Goal: Task Accomplishment & Management: Manage account settings

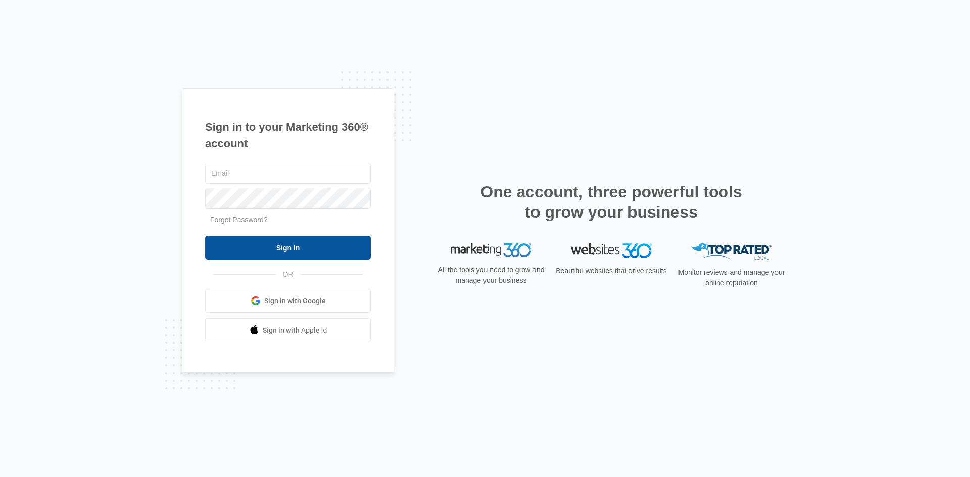
type input "[EMAIL_ADDRESS][DOMAIN_NAME]"
click at [290, 249] on input "Sign In" at bounding box center [288, 248] width 166 height 24
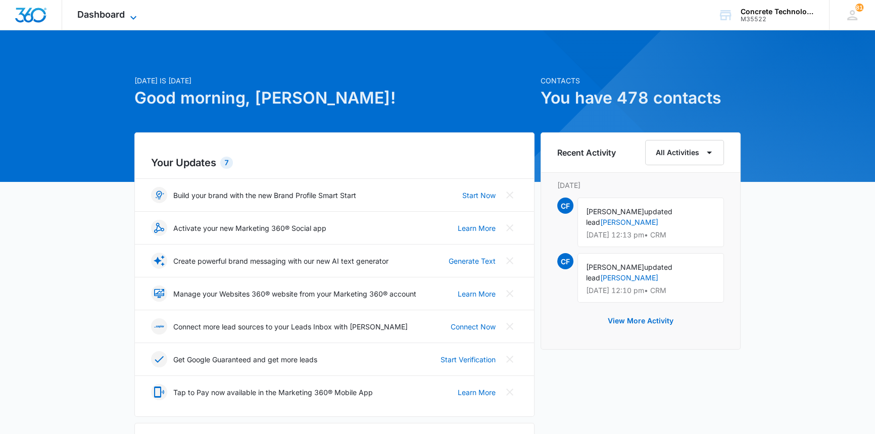
click at [120, 13] on span "Dashboard" at bounding box center [100, 14] width 47 height 11
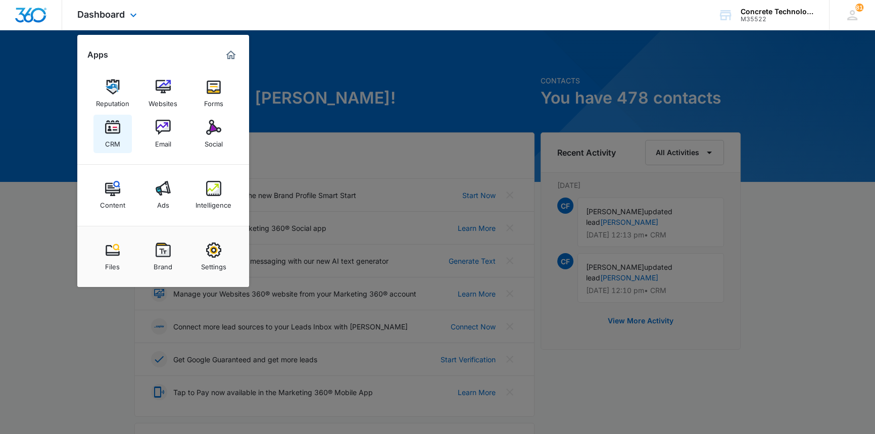
click at [117, 126] on img at bounding box center [112, 127] width 15 height 15
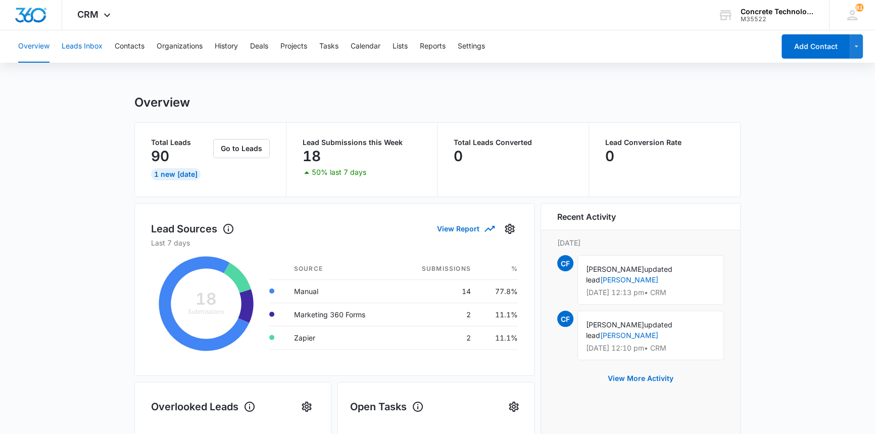
click at [86, 44] on button "Leads Inbox" at bounding box center [82, 46] width 41 height 32
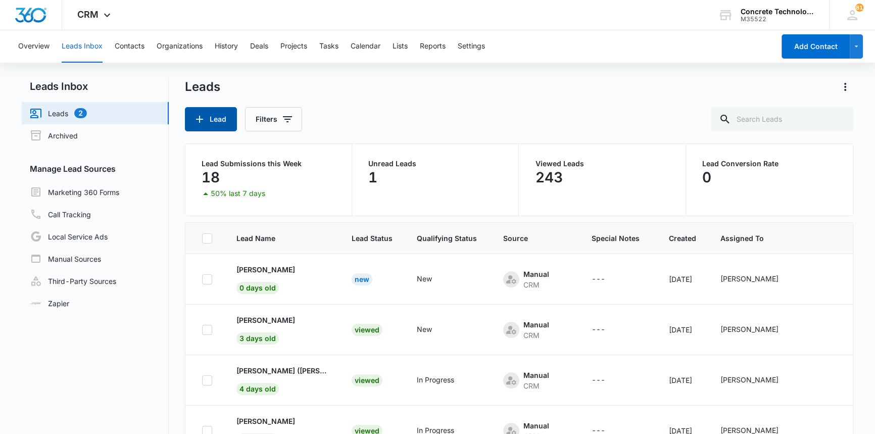
click at [213, 116] on button "Lead" at bounding box center [211, 119] width 52 height 24
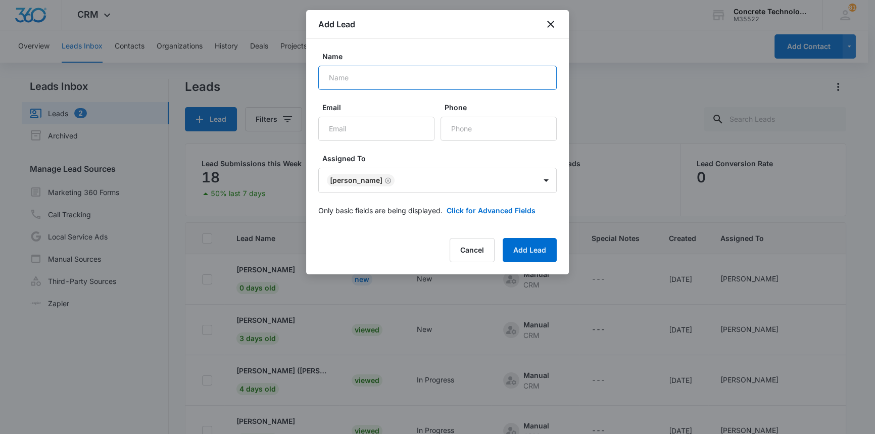
click at [333, 79] on input "Name" at bounding box center [437, 78] width 238 height 24
type input "[PERSON_NAME]"
click at [328, 130] on input "Email" at bounding box center [376, 129] width 116 height 24
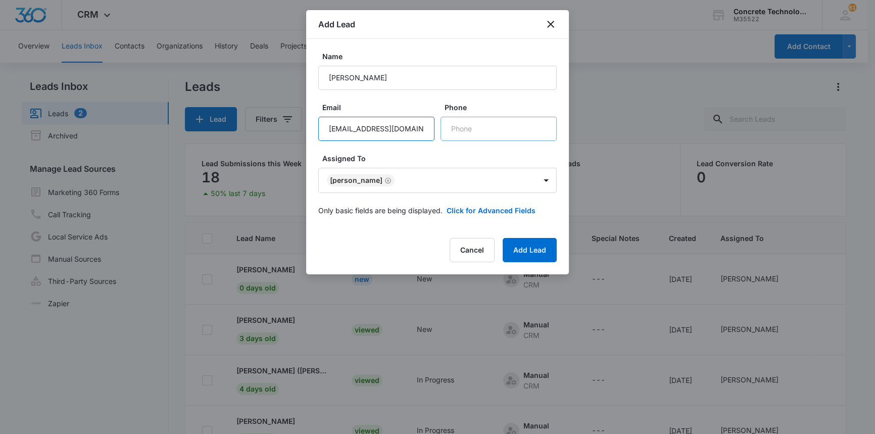
type input "[EMAIL_ADDRESS][DOMAIN_NAME]"
click at [453, 129] on input "Phone" at bounding box center [498, 129] width 116 height 24
type input "[PHONE_NUMBER]"
click at [530, 251] on button "Add Lead" at bounding box center [530, 250] width 54 height 24
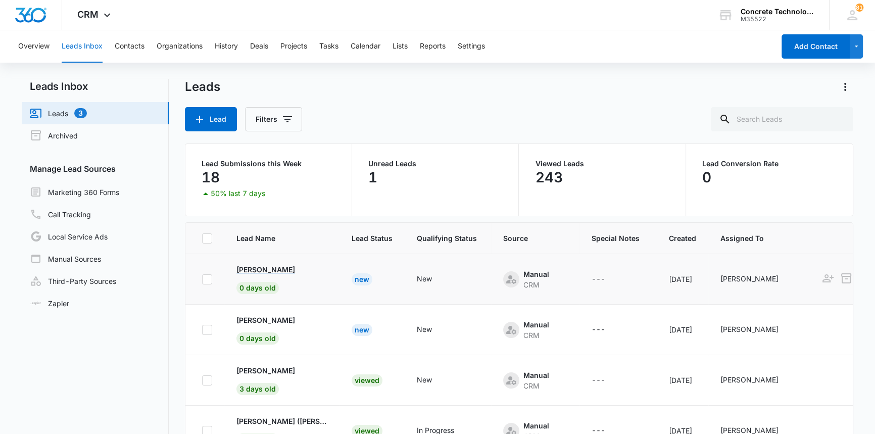
click at [268, 269] on p "[PERSON_NAME]" at bounding box center [265, 269] width 59 height 11
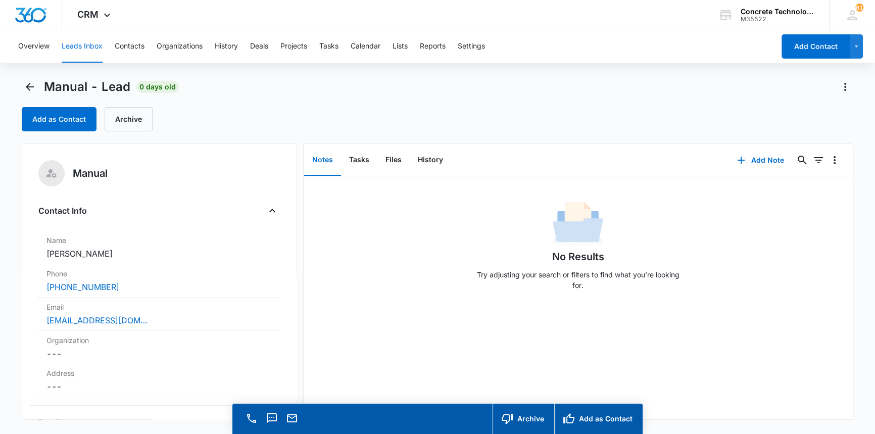
click at [263, 281] on div "[PHONE_NUMBER]" at bounding box center [158, 287] width 225 height 12
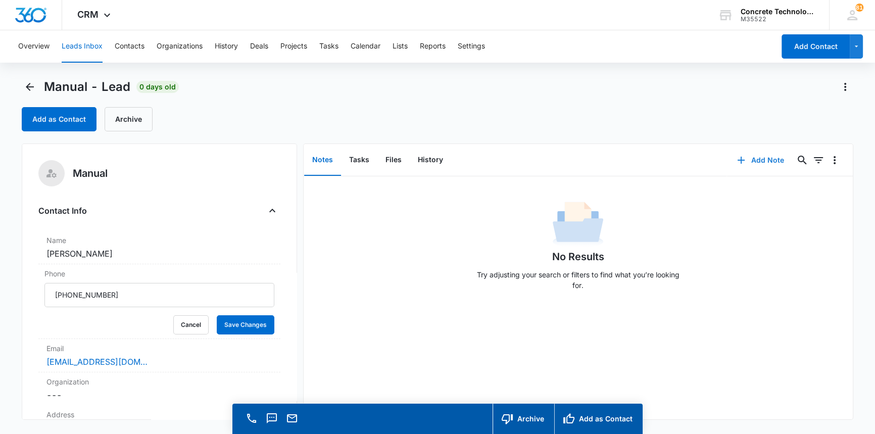
click at [756, 165] on button "Add Note" at bounding box center [760, 160] width 67 height 24
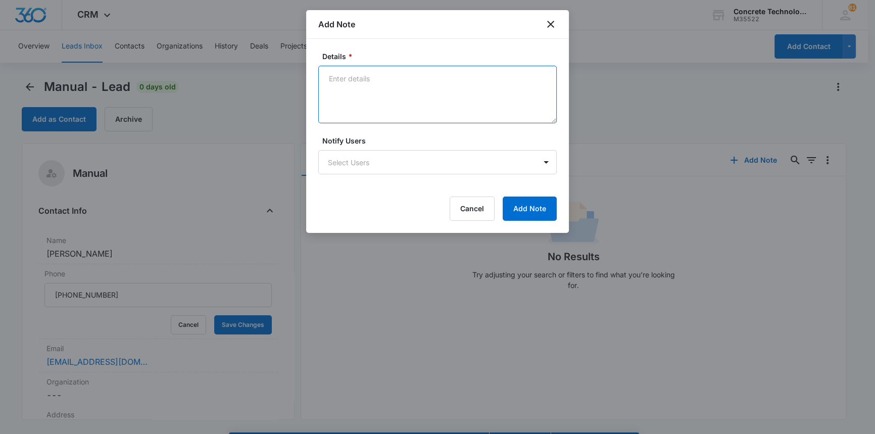
click at [332, 75] on textarea "Details *" at bounding box center [437, 95] width 238 height 58
click at [429, 76] on textarea "LVM emailed from NY [PERSON_NAME]" at bounding box center [437, 95] width 238 height 58
click at [452, 104] on textarea "LVM emailed from [GEOGRAPHIC_DATA] [GEOGRAPHIC_DATA]" at bounding box center [437, 95] width 238 height 58
type textarea "LVM emailed from [GEOGRAPHIC_DATA] [GEOGRAPHIC_DATA] Franchise Opportunity"
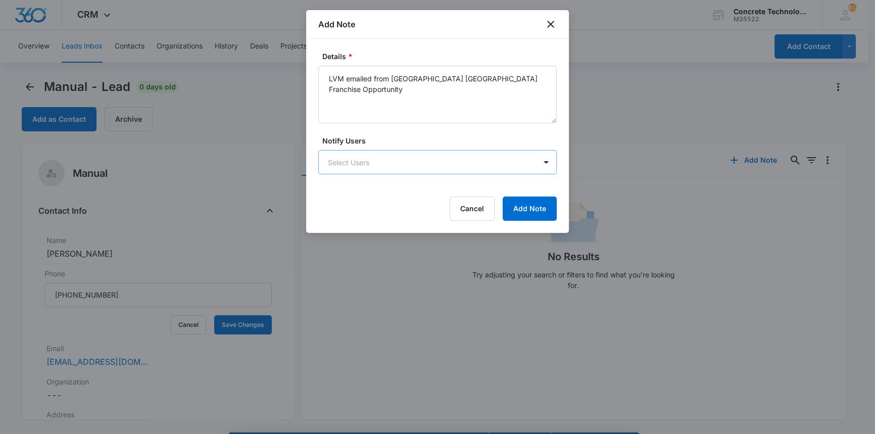
click at [369, 162] on body "CRM Apps Reputation Websites Forms CRM Email Social Content Ads Intelligence Fi…" at bounding box center [437, 231] width 875 height 463
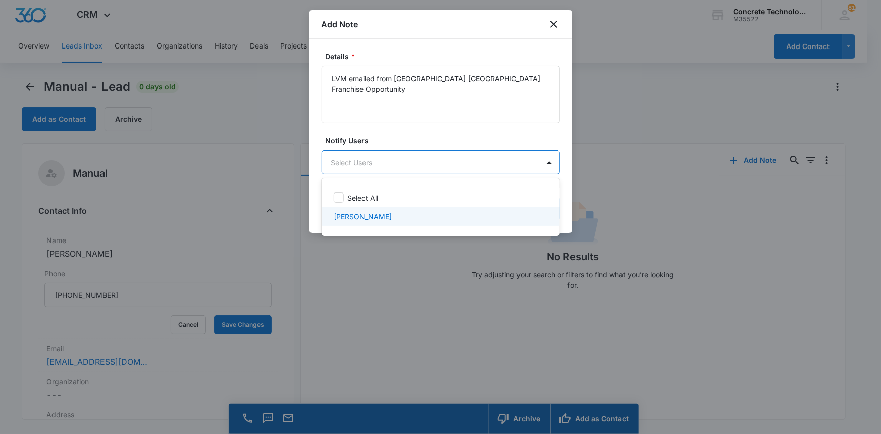
click at [346, 215] on p "[PERSON_NAME]" at bounding box center [363, 216] width 58 height 11
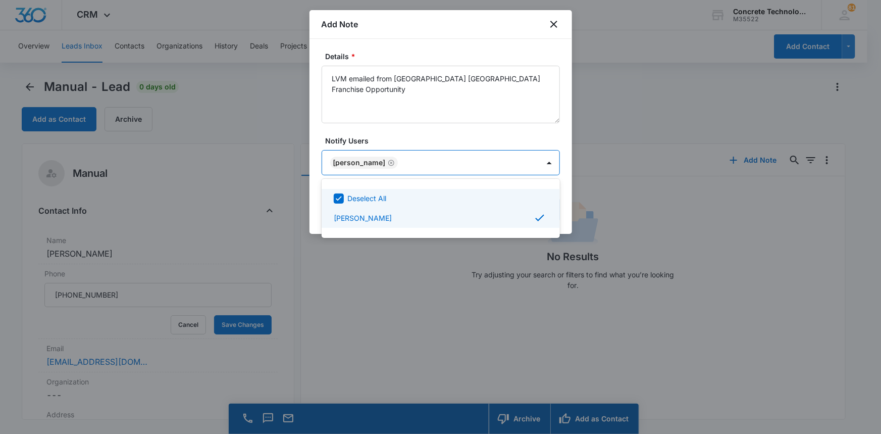
click at [532, 165] on div at bounding box center [440, 217] width 881 height 434
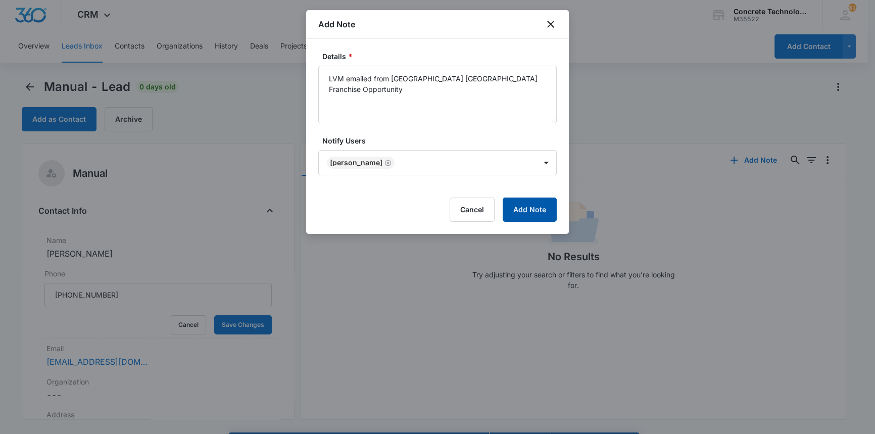
click at [532, 210] on button "Add Note" at bounding box center [530, 209] width 54 height 24
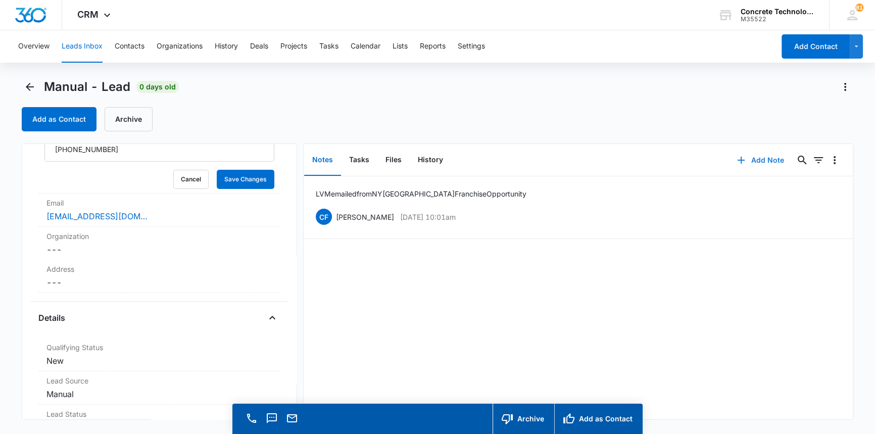
scroll to position [174, 0]
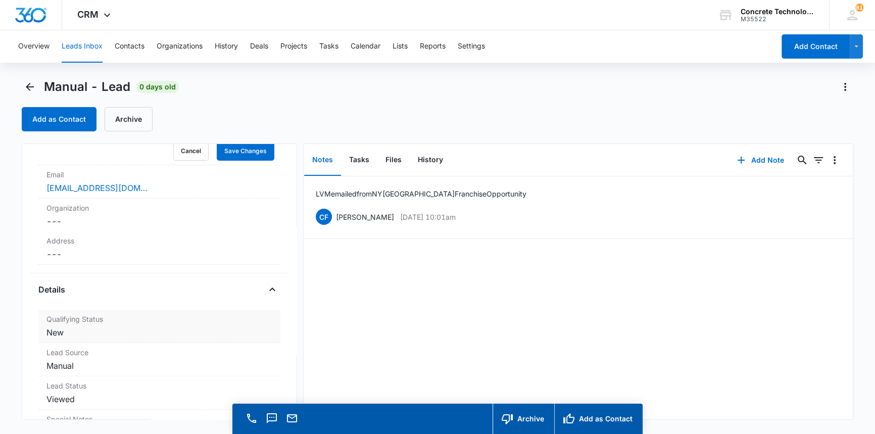
click at [57, 330] on dd "Cancel Save Changes New" at bounding box center [158, 332] width 225 height 12
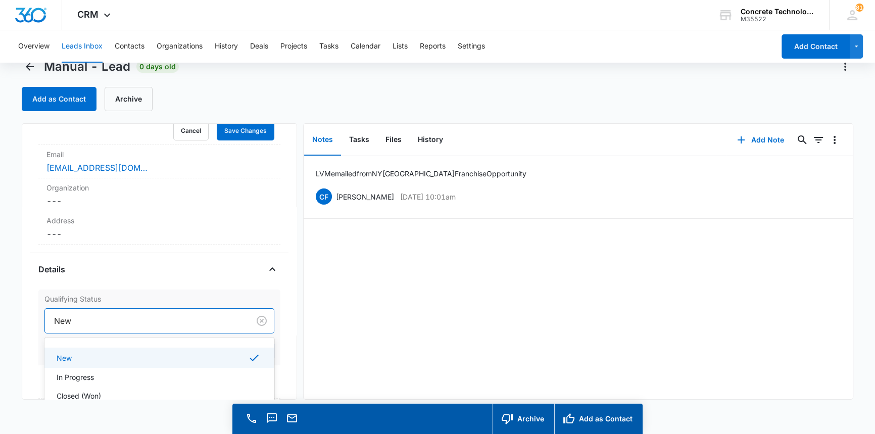
click at [63, 333] on div "4 results available. Use Up and Down to choose options, press Enter to select t…" at bounding box center [158, 320] width 229 height 25
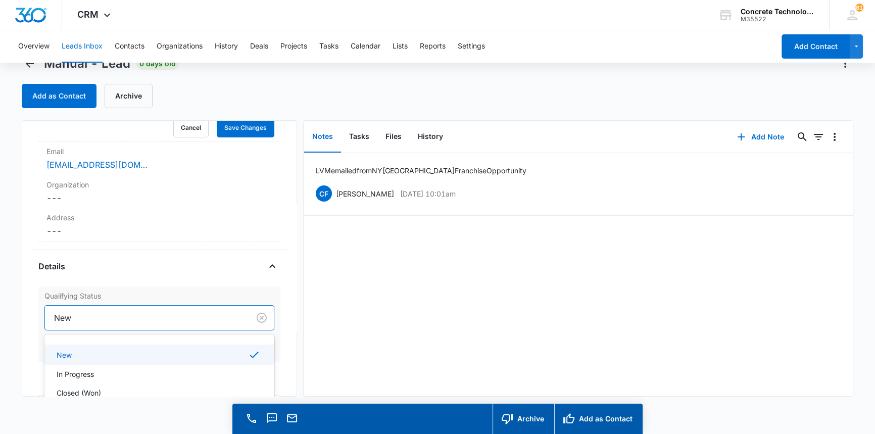
click at [60, 314] on div at bounding box center [145, 318] width 182 height 14
click at [85, 315] on div at bounding box center [145, 318] width 182 height 14
click at [77, 369] on p "In Progress" at bounding box center [75, 374] width 37 height 11
click at [230, 347] on button "Save Changes" at bounding box center [246, 347] width 58 height 19
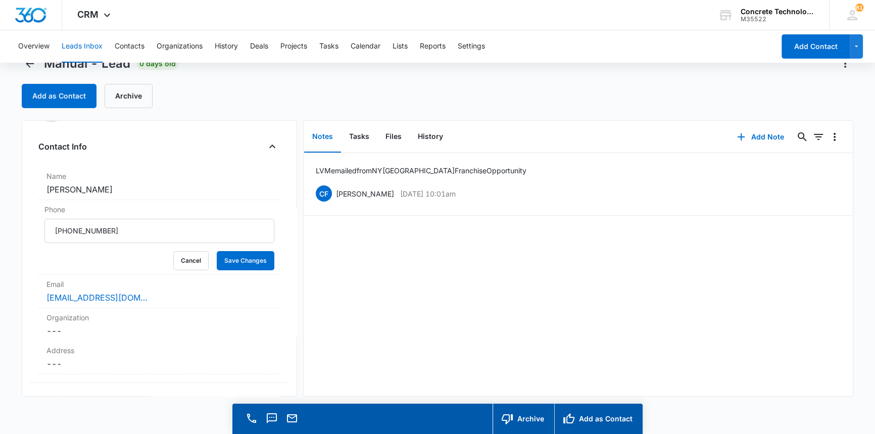
scroll to position [0, 0]
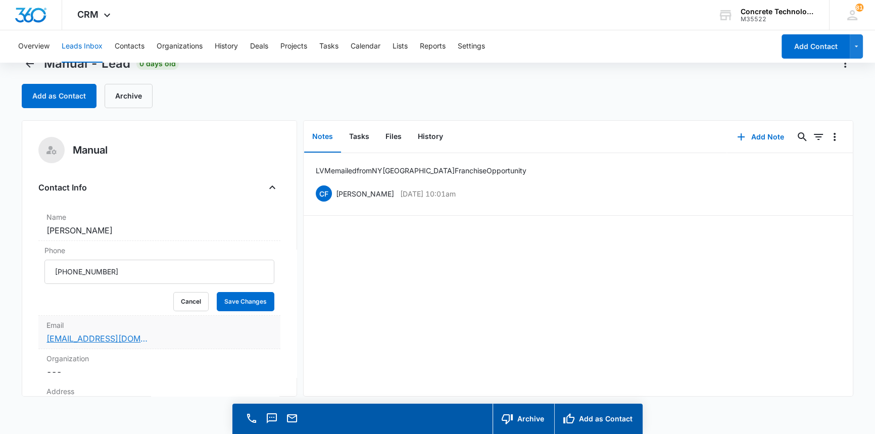
click at [105, 337] on link "[EMAIL_ADDRESS][DOMAIN_NAME]" at bounding box center [96, 338] width 101 height 12
click at [82, 337] on link "[EMAIL_ADDRESS][DOMAIN_NAME]" at bounding box center [96, 338] width 101 height 12
click at [528, 323] on div "LVM emailed from [GEOGRAPHIC_DATA] [GEOGRAPHIC_DATA] Franchise Opportunity CF […" at bounding box center [578, 274] width 549 height 243
click at [354, 132] on button "Tasks" at bounding box center [359, 136] width 36 height 31
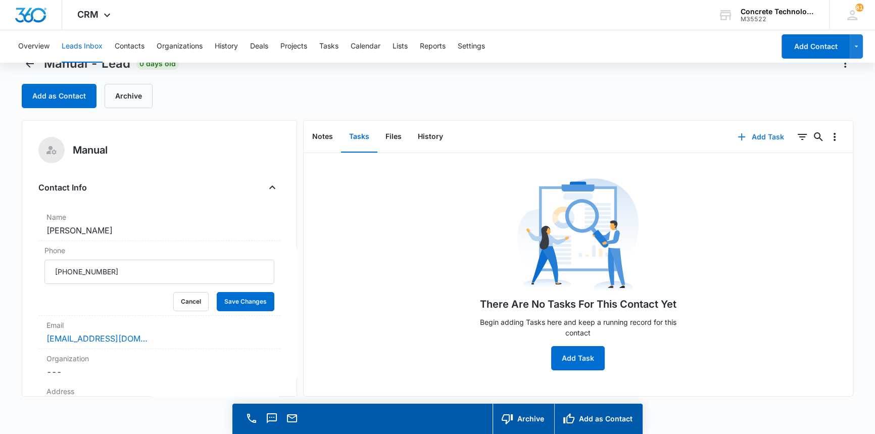
click at [767, 134] on button "Add Task" at bounding box center [760, 137] width 67 height 24
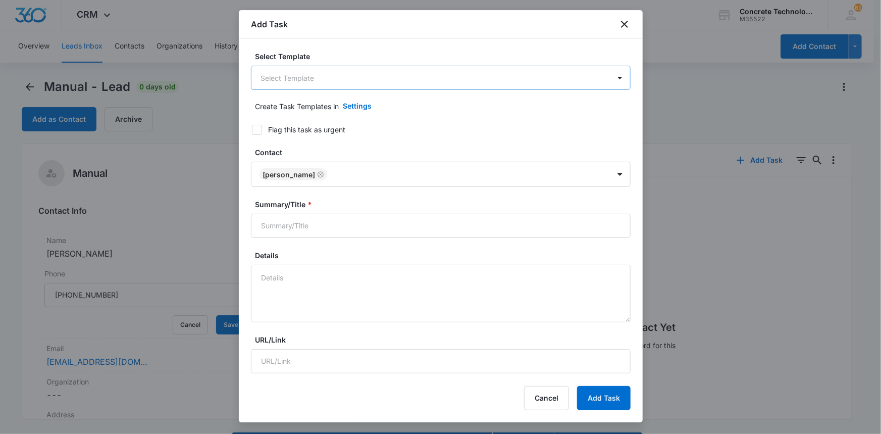
click at [293, 76] on body "CRM Apps Reputation Websites Forms CRM Email Social Content Ads Intelligence Fi…" at bounding box center [440, 231] width 881 height 463
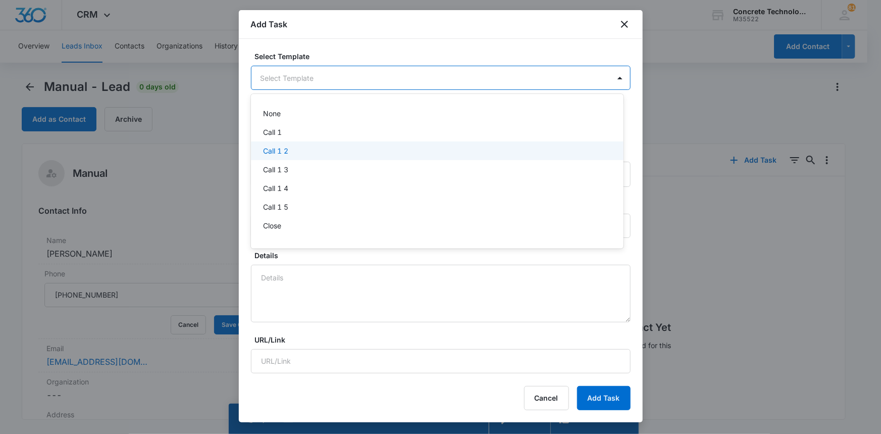
click at [283, 147] on p "Call 1 2" at bounding box center [275, 150] width 25 height 11
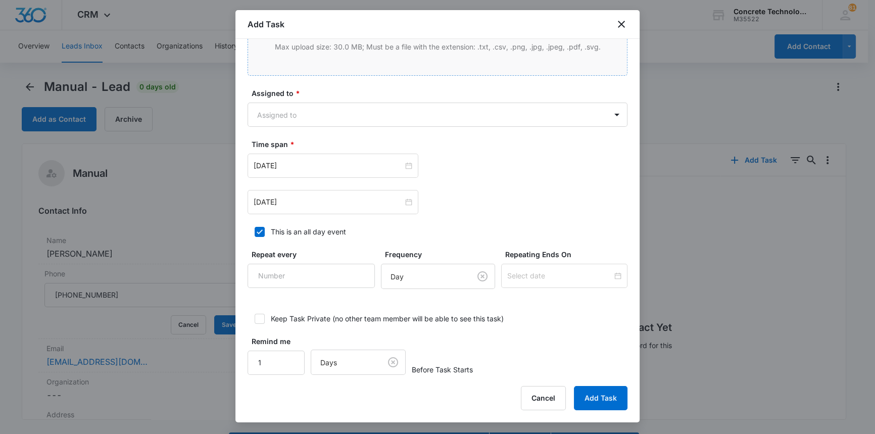
scroll to position [439, 0]
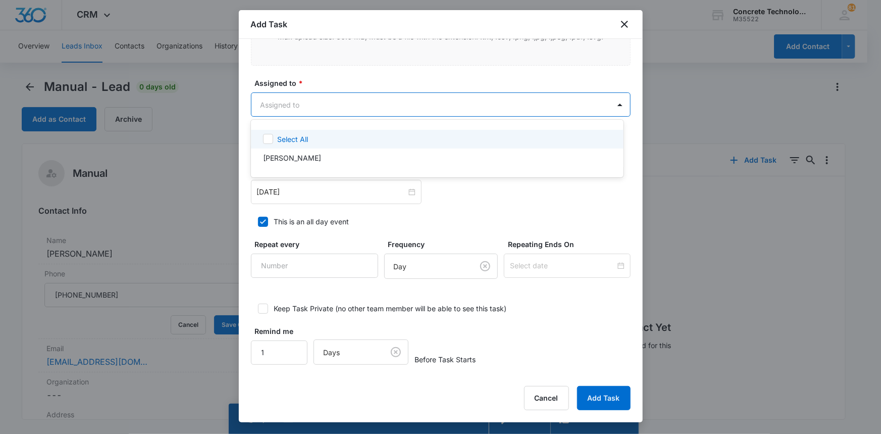
click at [313, 96] on body "CRM Apps Reputation Websites Forms CRM Email Social Content Ads Intelligence Fi…" at bounding box center [440, 217] width 881 height 434
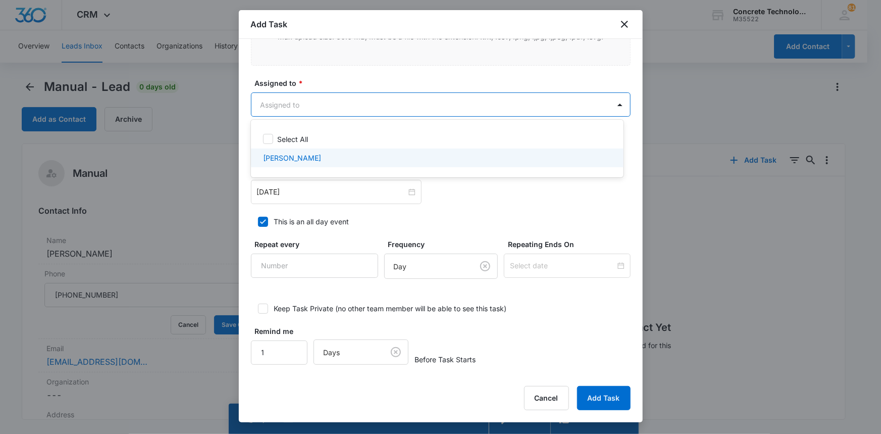
click at [303, 162] on div "[PERSON_NAME]" at bounding box center [436, 158] width 346 height 11
checkbox input "true"
click at [305, 191] on div at bounding box center [440, 217] width 881 height 434
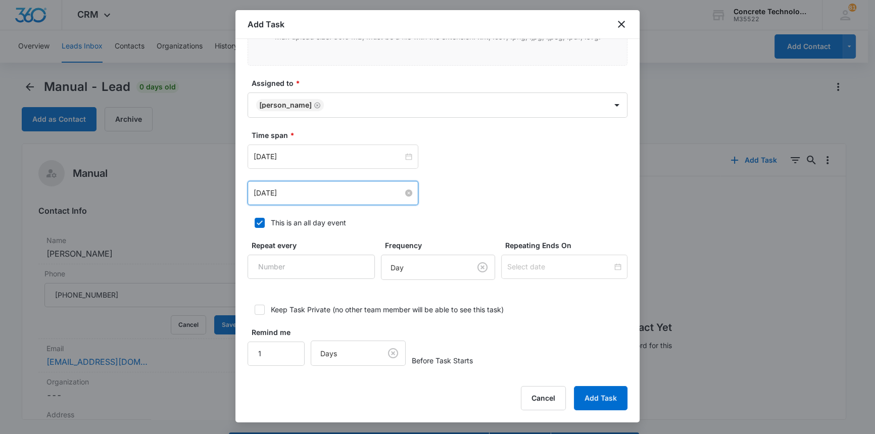
click at [330, 192] on input "[DATE]" at bounding box center [329, 192] width 150 height 11
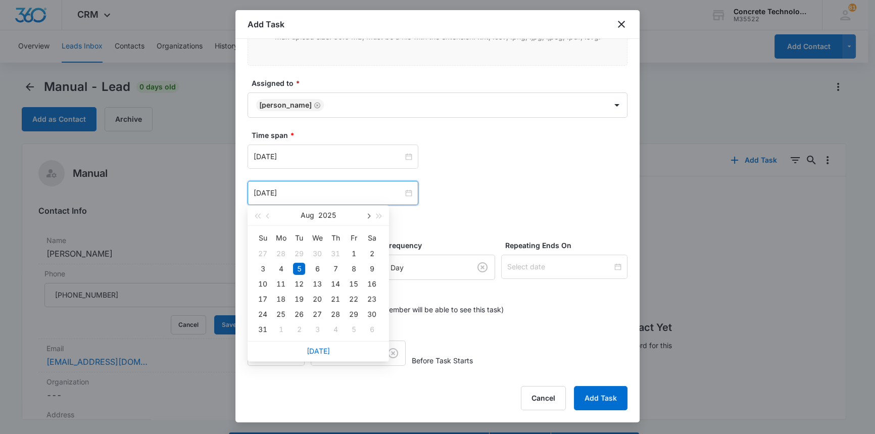
click at [369, 214] on span "button" at bounding box center [367, 216] width 5 height 5
type input "[DATE]"
click at [299, 266] on div "9" at bounding box center [299, 269] width 12 height 12
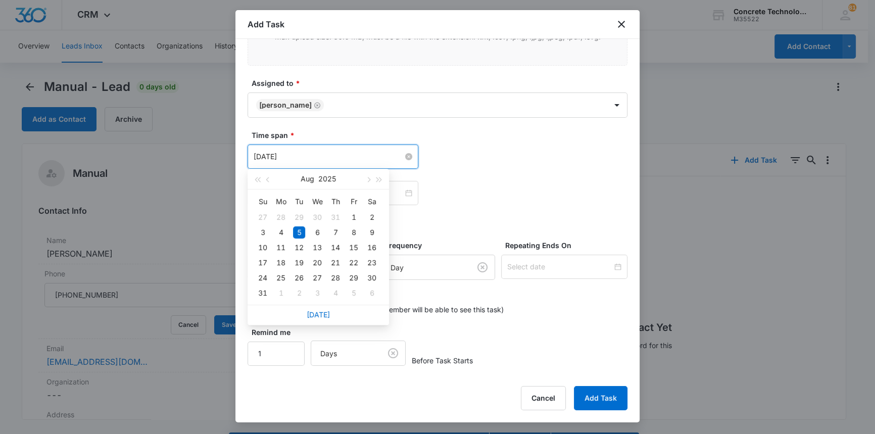
click at [324, 156] on input "[DATE]" at bounding box center [329, 156] width 150 height 11
click at [371, 182] on button "button" at bounding box center [367, 179] width 11 height 20
type input "[DATE]"
click at [300, 232] on div "9" at bounding box center [299, 232] width 12 height 12
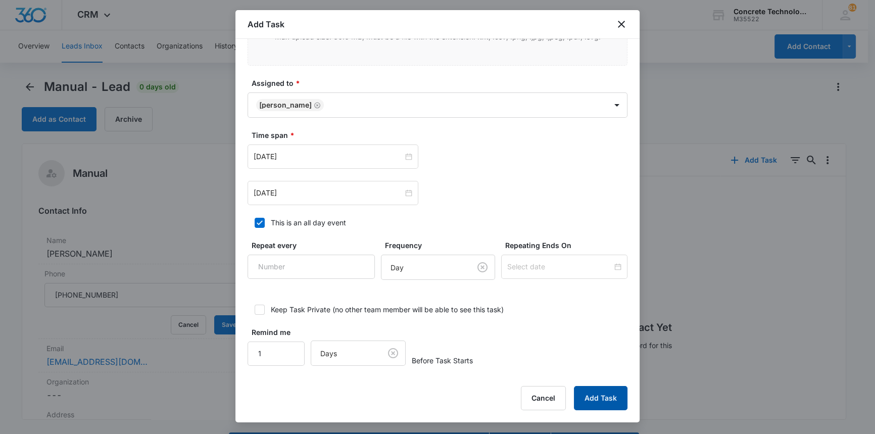
click at [604, 394] on button "Add Task" at bounding box center [601, 398] width 54 height 24
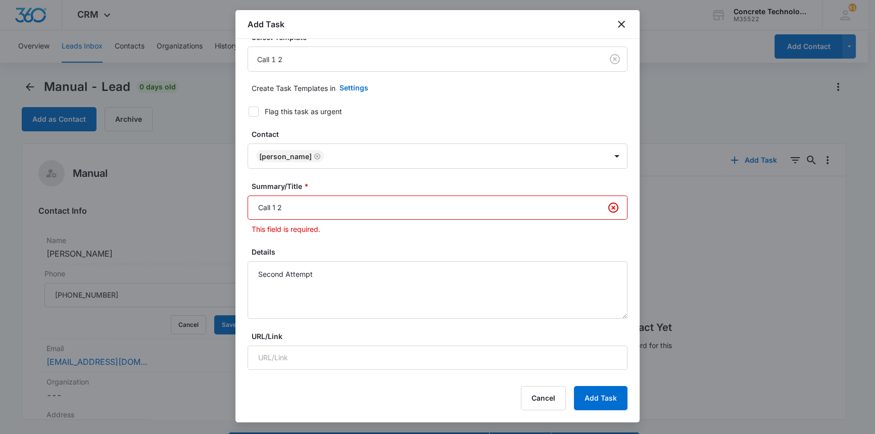
click at [275, 207] on input "Call 1 2" at bounding box center [437, 207] width 380 height 24
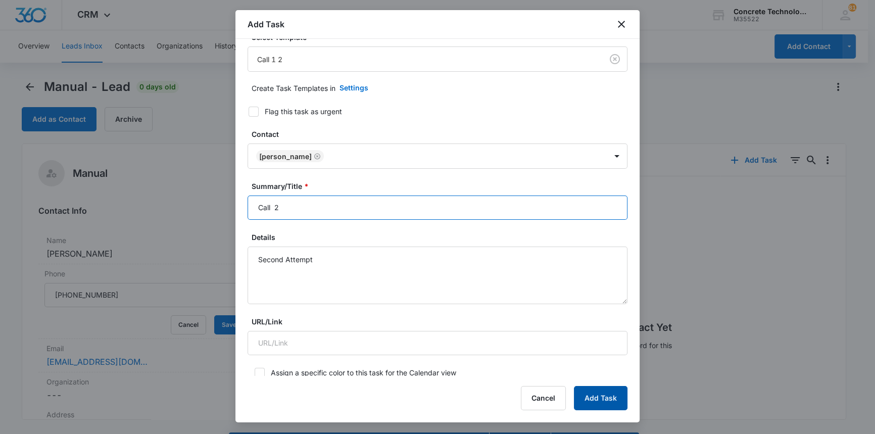
type input "Call 2"
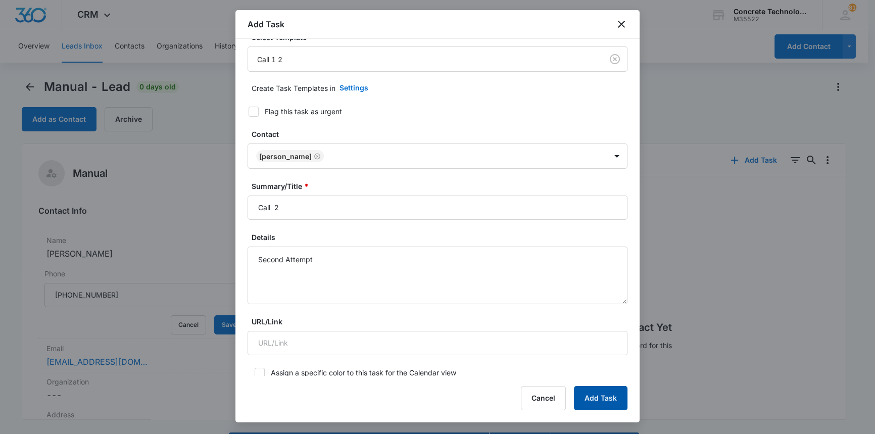
click at [607, 399] on button "Add Task" at bounding box center [601, 398] width 54 height 24
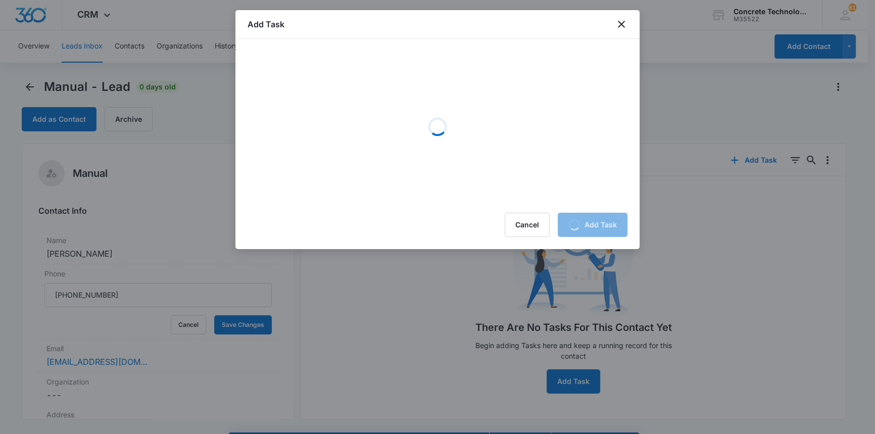
scroll to position [0, 0]
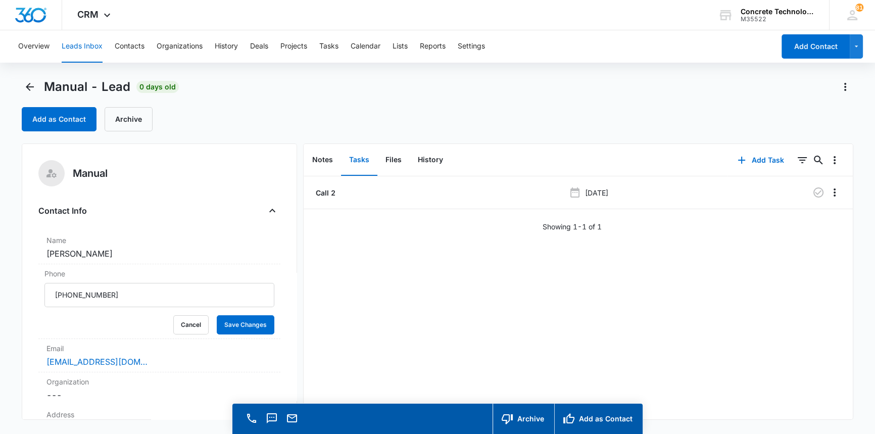
click at [73, 45] on button "Leads Inbox" at bounding box center [82, 46] width 41 height 32
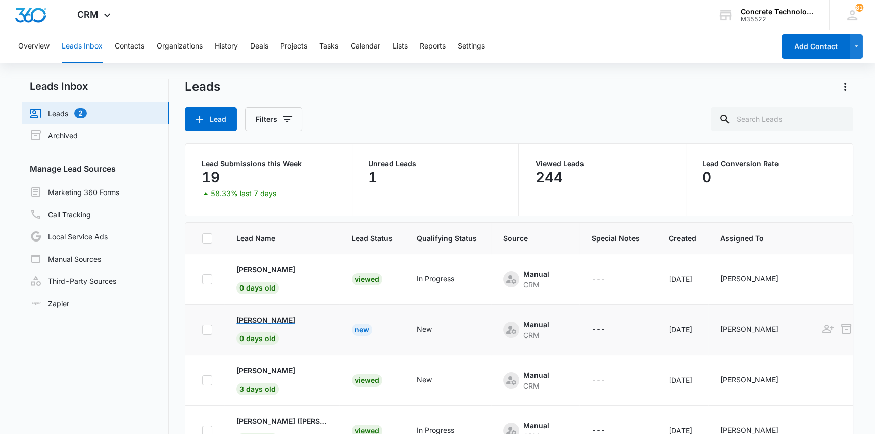
click at [283, 319] on p "[PERSON_NAME]" at bounding box center [265, 320] width 59 height 11
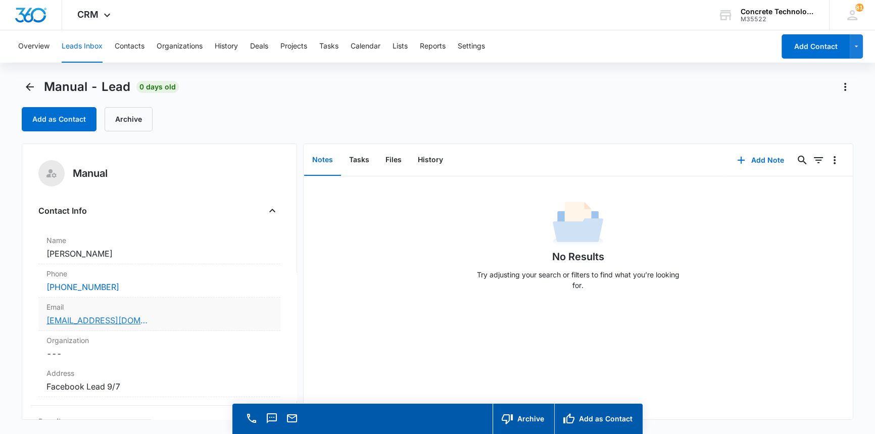
click at [68, 318] on link "[EMAIL_ADDRESS][DOMAIN_NAME]" at bounding box center [96, 320] width 101 height 12
click at [221, 168] on div "Manual" at bounding box center [158, 173] width 241 height 26
click at [752, 158] on button "Add Note" at bounding box center [760, 160] width 67 height 24
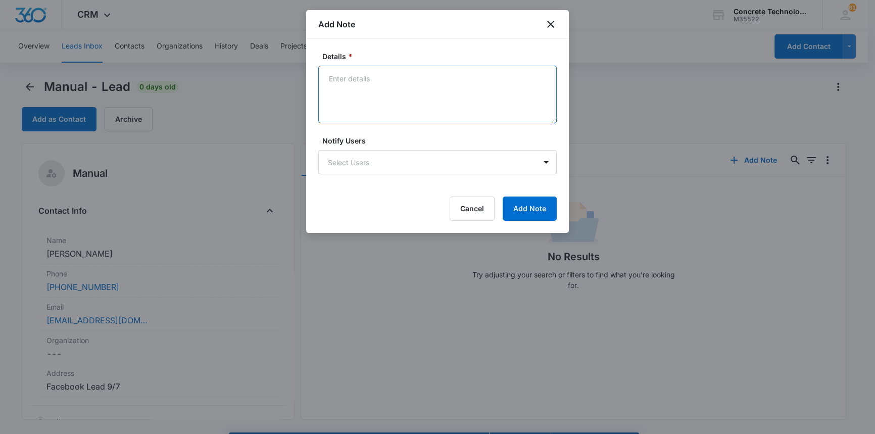
click at [333, 78] on textarea "Details *" at bounding box center [437, 95] width 238 height 58
type textarea "h"
click at [499, 78] on textarea "No English, he ask for email and text, very difficault" at bounding box center [437, 95] width 238 height 58
type textarea "No English, he ask for email and text, very difficult to communicate."
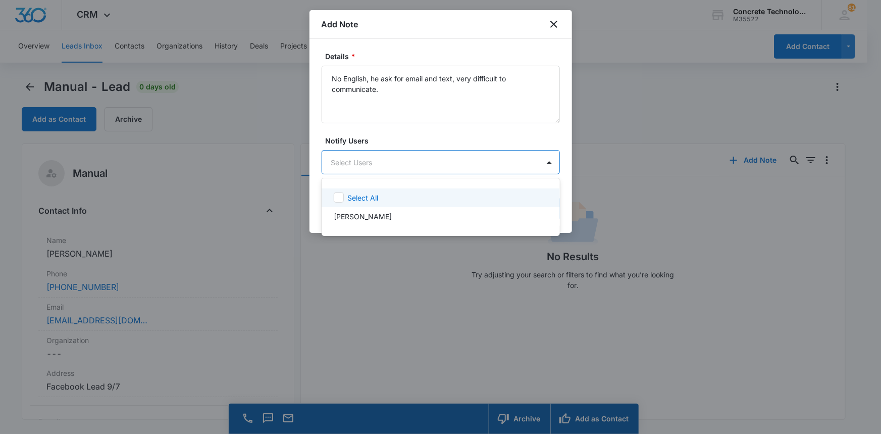
click at [469, 164] on body "CRM Apps Reputation Websites Forms CRM Email Social Content Ads Intelligence Fi…" at bounding box center [440, 217] width 881 height 434
click at [372, 219] on p "[PERSON_NAME]" at bounding box center [363, 216] width 58 height 11
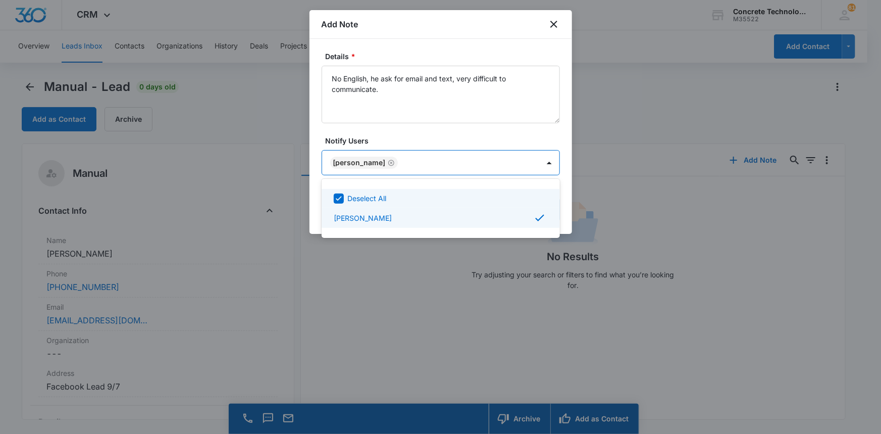
click at [526, 159] on div at bounding box center [440, 217] width 881 height 434
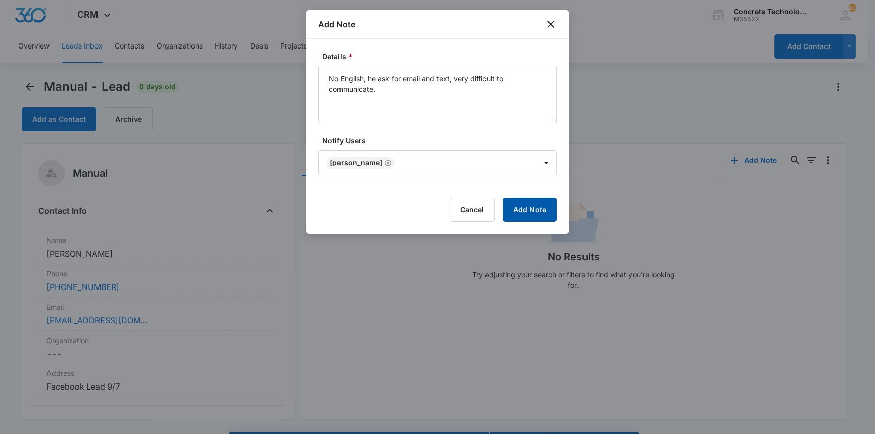
click at [527, 209] on button "Add Note" at bounding box center [530, 209] width 54 height 24
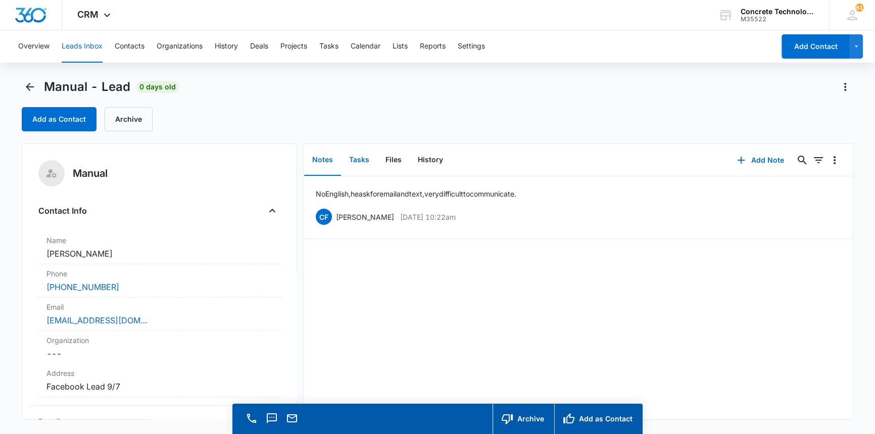
click at [357, 157] on button "Tasks" at bounding box center [359, 159] width 36 height 31
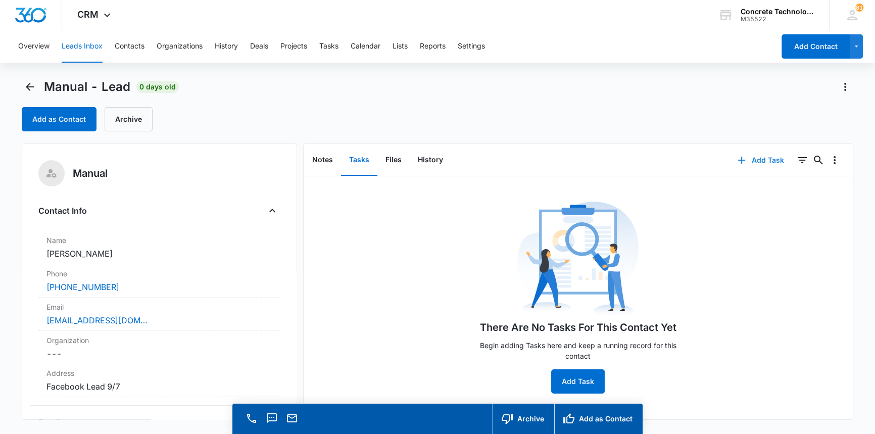
click at [756, 157] on button "Add Task" at bounding box center [760, 160] width 67 height 24
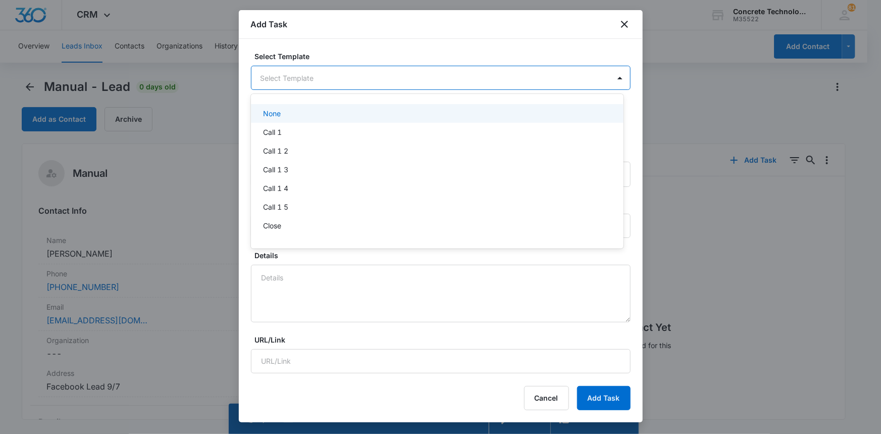
click at [292, 74] on body "CRM Apps Reputation Websites Forms CRM Email Social Content Ads Intelligence Fi…" at bounding box center [440, 217] width 881 height 434
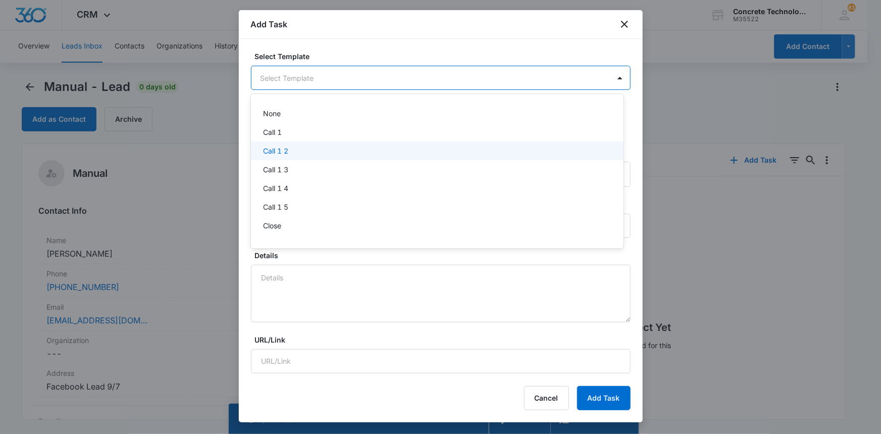
click at [273, 151] on p "Call 1 2" at bounding box center [275, 150] width 25 height 11
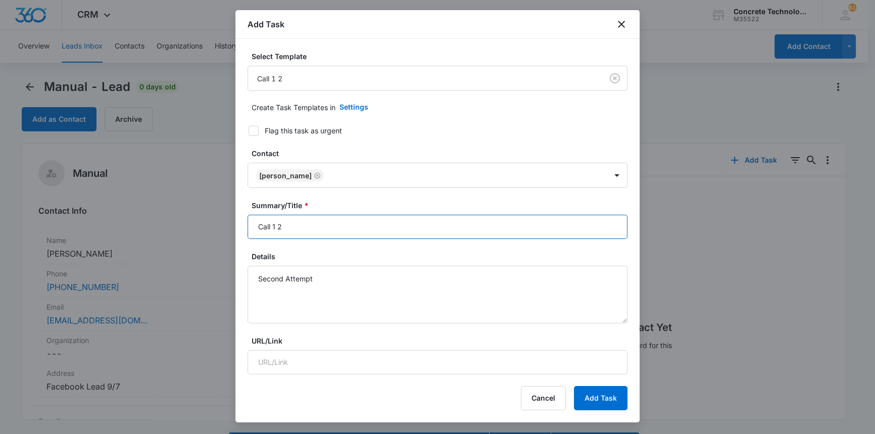
click at [276, 228] on input "Call 1 2" at bounding box center [437, 227] width 380 height 24
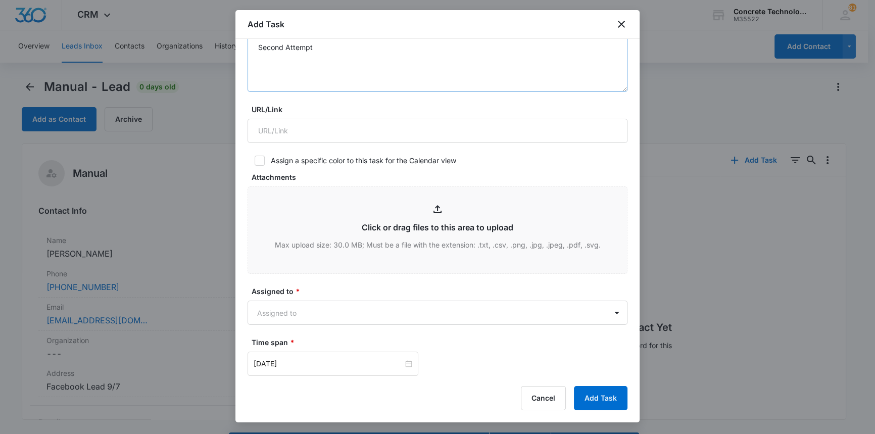
scroll to position [275, 0]
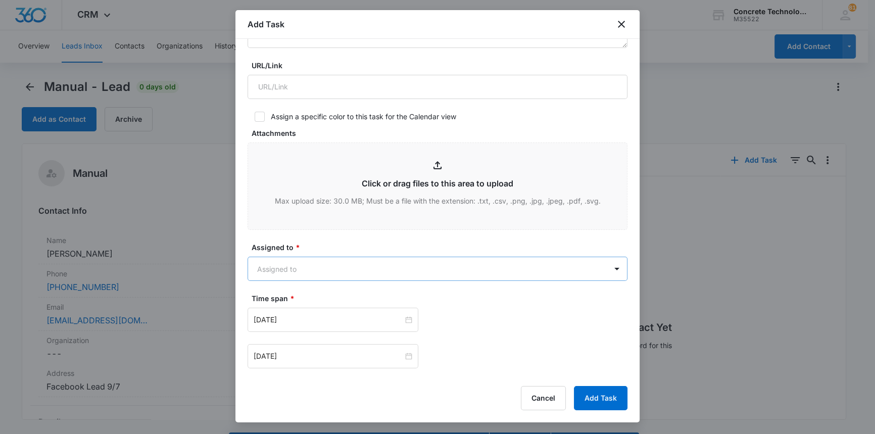
type input "Call 2"
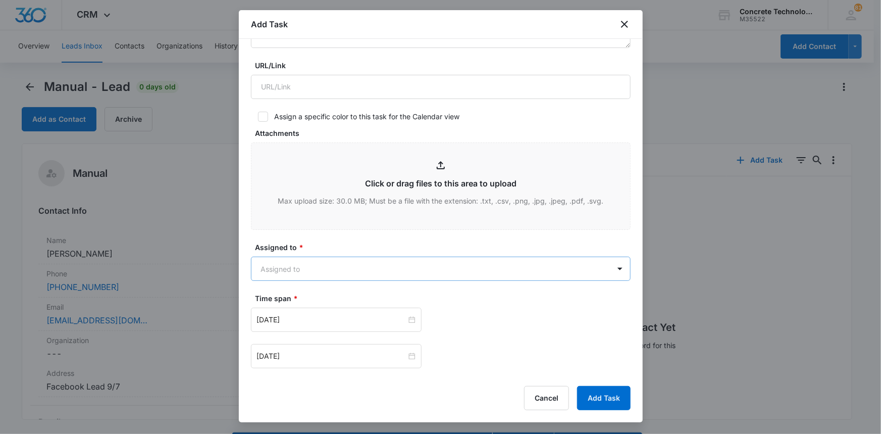
click at [340, 274] on body "CRM Apps Reputation Websites Forms CRM Email Social Content Ads Intelligence Fi…" at bounding box center [440, 231] width 881 height 463
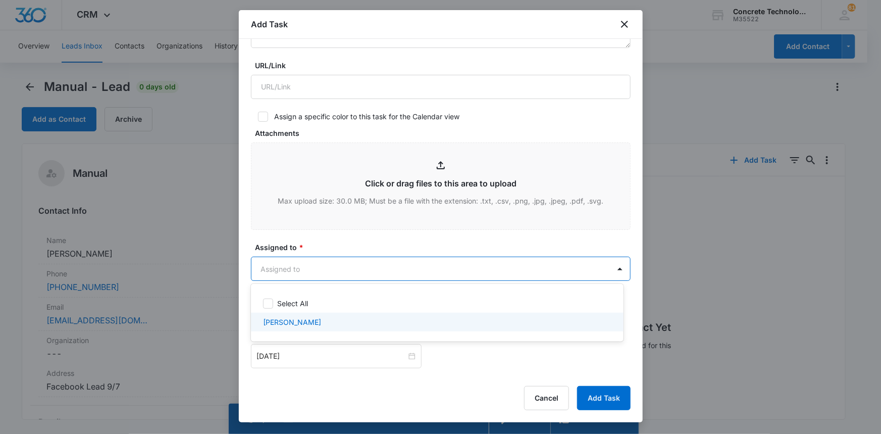
click at [289, 318] on p "[PERSON_NAME]" at bounding box center [292, 322] width 58 height 11
checkbox input "true"
click at [305, 355] on div at bounding box center [440, 217] width 881 height 434
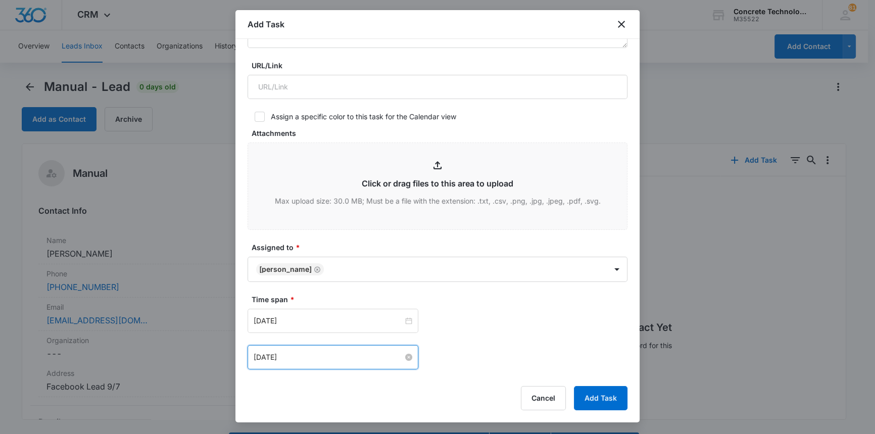
click at [296, 359] on input "[DATE]" at bounding box center [329, 357] width 150 height 11
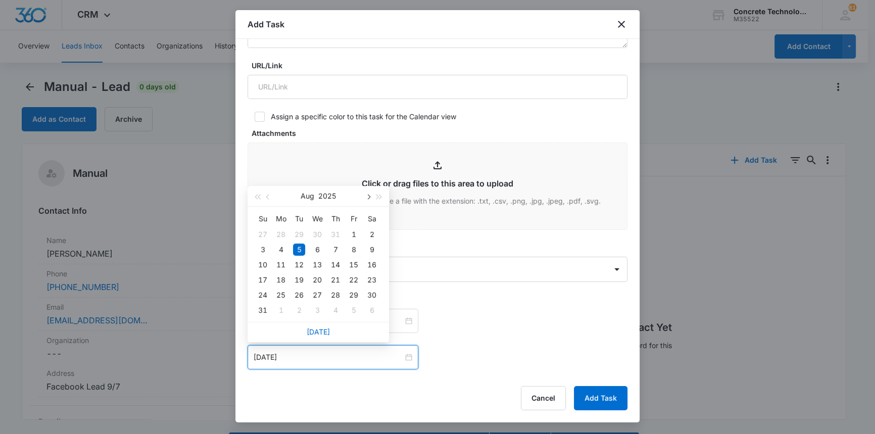
click at [370, 196] on button "button" at bounding box center [367, 196] width 11 height 20
type input "[DATE]"
click at [298, 249] on div "9" at bounding box center [299, 249] width 12 height 12
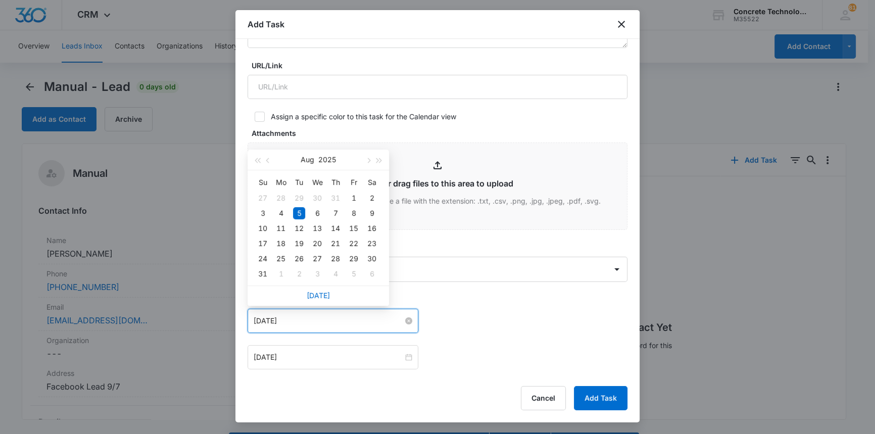
click at [294, 318] on input "[DATE]" at bounding box center [329, 320] width 150 height 11
click at [366, 160] on span "button" at bounding box center [367, 160] width 5 height 5
type input "[DATE]"
click at [296, 211] on div "9" at bounding box center [299, 213] width 12 height 12
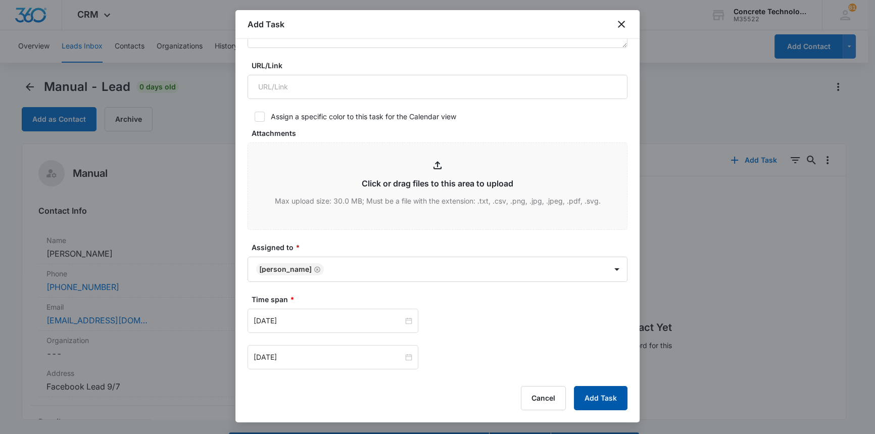
click at [608, 397] on button "Add Task" at bounding box center [601, 398] width 54 height 24
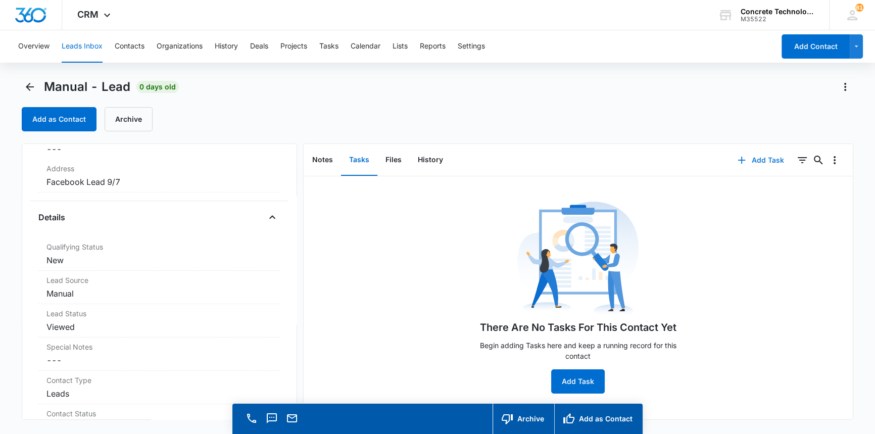
scroll to position [229, 0]
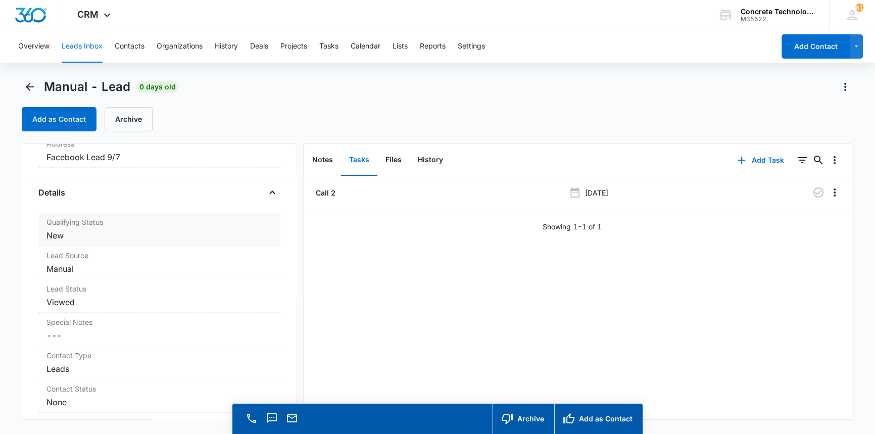
click at [60, 234] on dd "Cancel Save Changes New" at bounding box center [158, 235] width 225 height 12
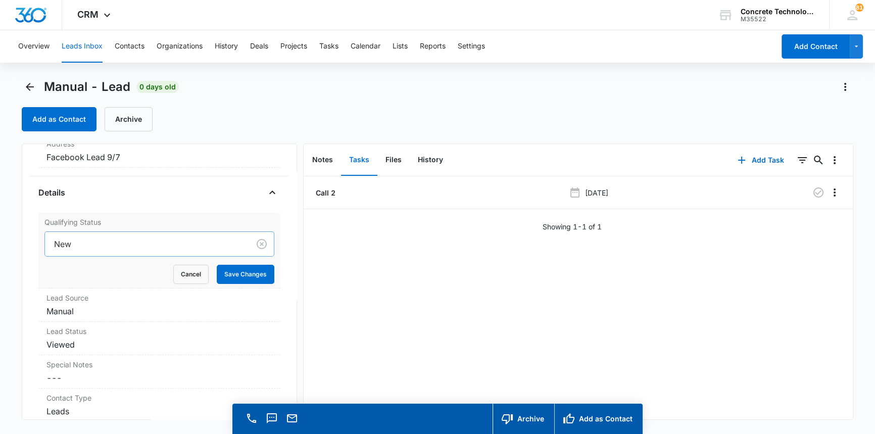
click at [64, 241] on div at bounding box center [145, 244] width 182 height 14
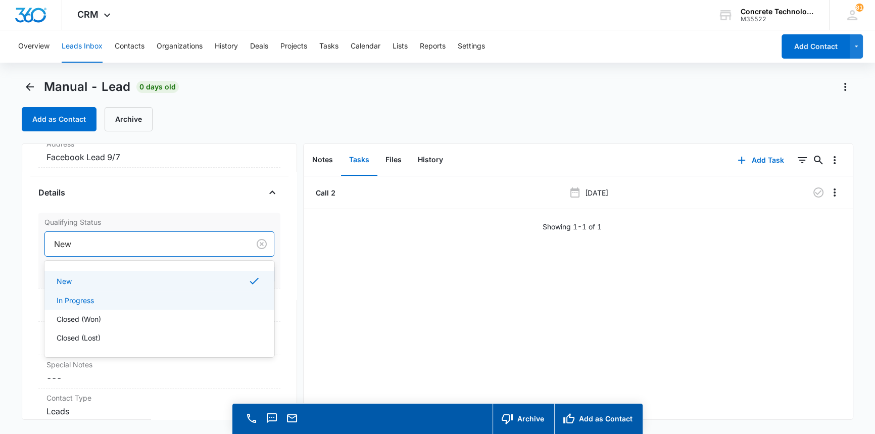
click at [71, 302] on p "In Progress" at bounding box center [75, 300] width 37 height 11
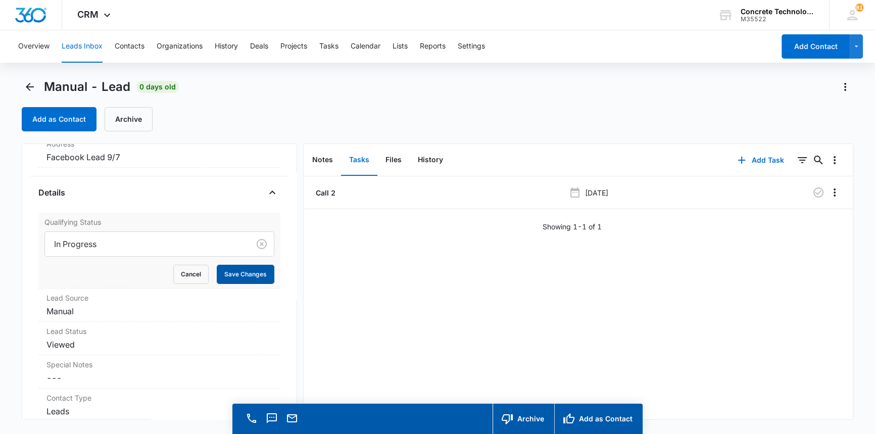
click at [227, 272] on button "Save Changes" at bounding box center [246, 274] width 58 height 19
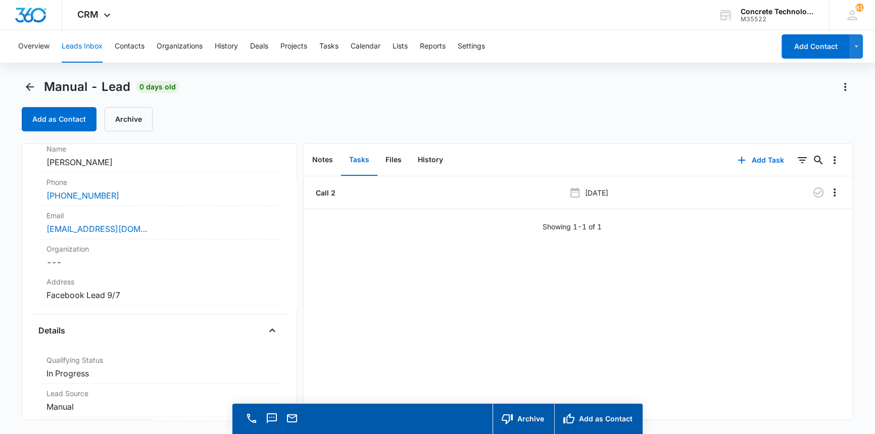
scroll to position [0, 0]
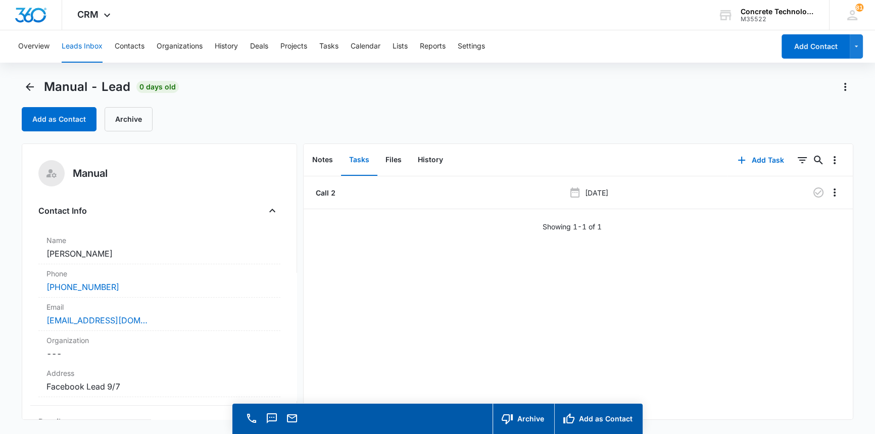
click at [76, 47] on button "Leads Inbox" at bounding box center [82, 46] width 41 height 32
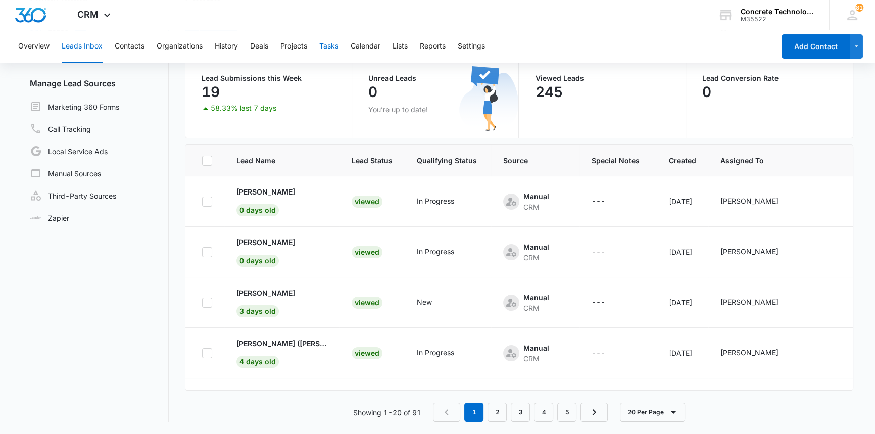
click at [332, 44] on button "Tasks" at bounding box center [328, 46] width 19 height 32
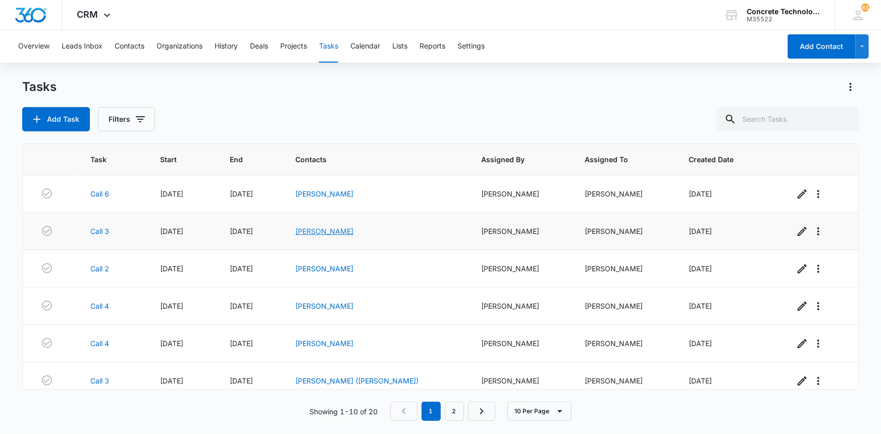
click at [327, 230] on link "[PERSON_NAME]" at bounding box center [324, 231] width 58 height 9
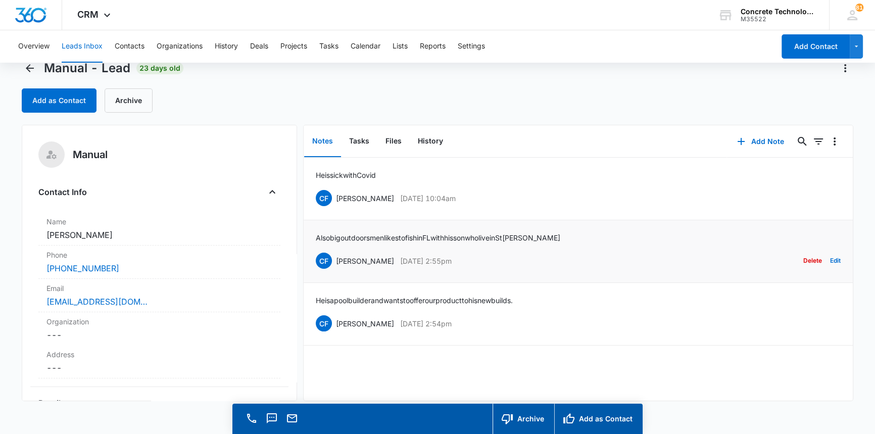
scroll to position [29, 0]
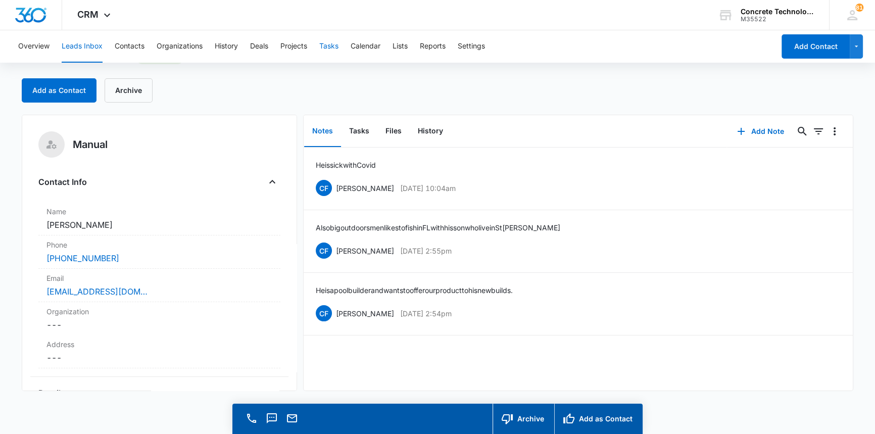
click at [323, 44] on button "Tasks" at bounding box center [328, 46] width 19 height 32
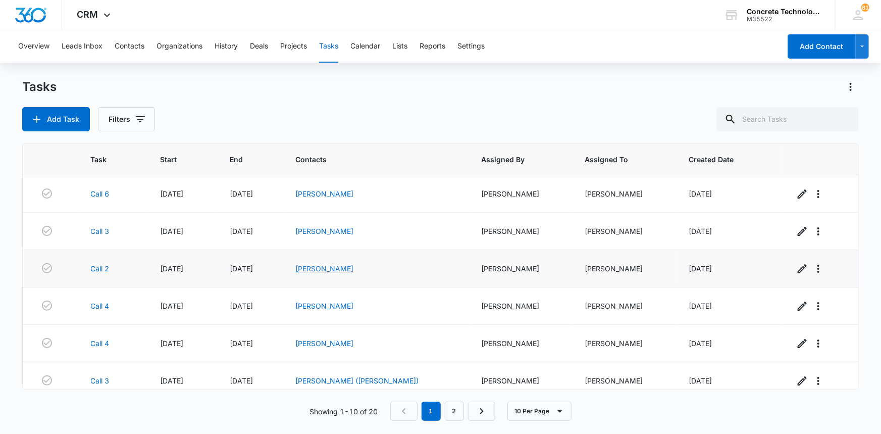
click at [352, 268] on link "[PERSON_NAME]" at bounding box center [324, 268] width 58 height 9
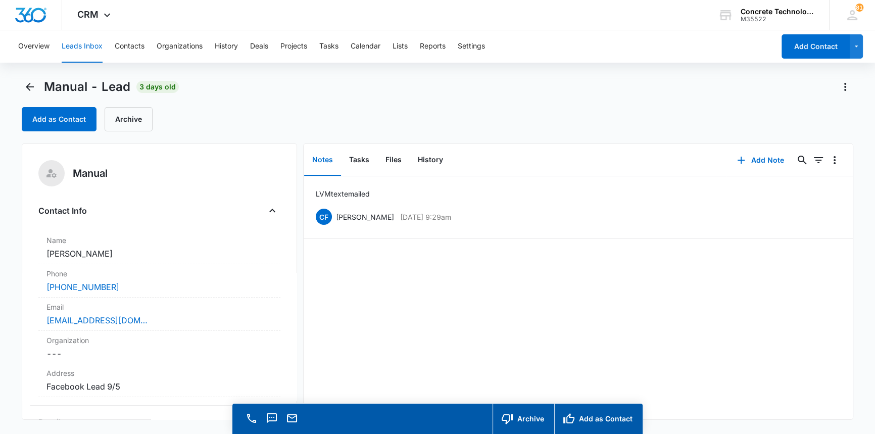
click at [352, 268] on div "LVM text emailed CF [PERSON_NAME] [DATE] 9:29am Delete Edit" at bounding box center [578, 297] width 549 height 243
click at [94, 317] on link "[EMAIL_ADDRESS][DOMAIN_NAME]" at bounding box center [96, 320] width 101 height 12
click at [89, 320] on link "[EMAIL_ADDRESS][DOMAIN_NAME]" at bounding box center [96, 320] width 101 height 12
click at [753, 157] on button "Add Note" at bounding box center [760, 160] width 67 height 24
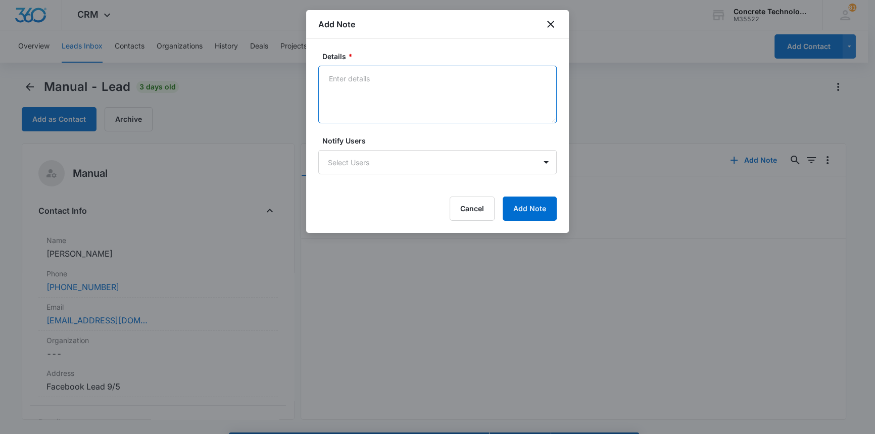
click at [332, 76] on textarea "Details *" at bounding box center [437, 95] width 238 height 58
type textarea "LVM text emailed"
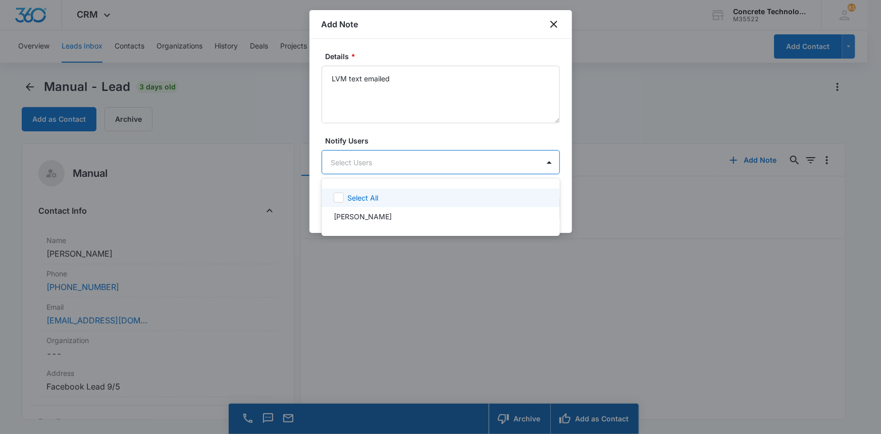
click at [427, 162] on body "CRM Apps Reputation Websites Forms CRM Email Social Content Ads Intelligence Fi…" at bounding box center [440, 217] width 881 height 434
click at [374, 215] on div "[PERSON_NAME]" at bounding box center [440, 216] width 212 height 11
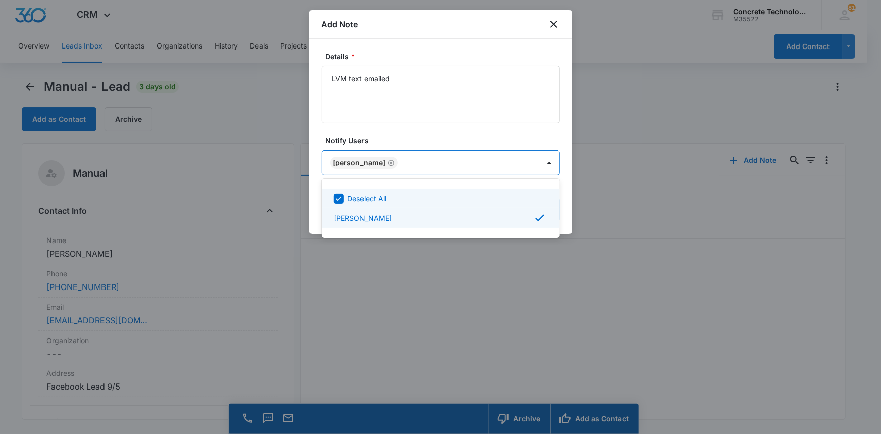
click at [512, 163] on div at bounding box center [440, 217] width 881 height 434
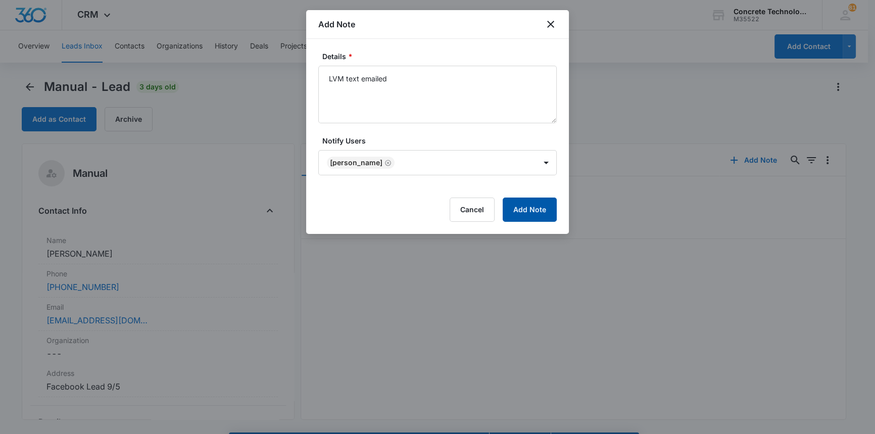
click at [532, 210] on button "Add Note" at bounding box center [530, 209] width 54 height 24
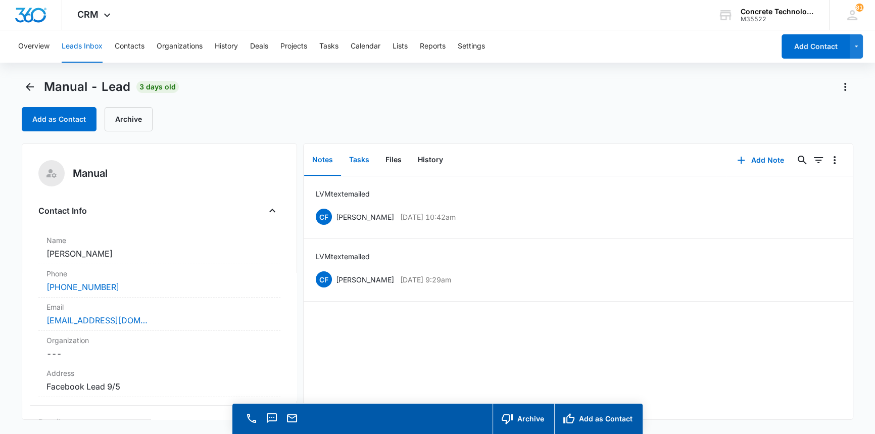
click at [356, 157] on button "Tasks" at bounding box center [359, 159] width 36 height 31
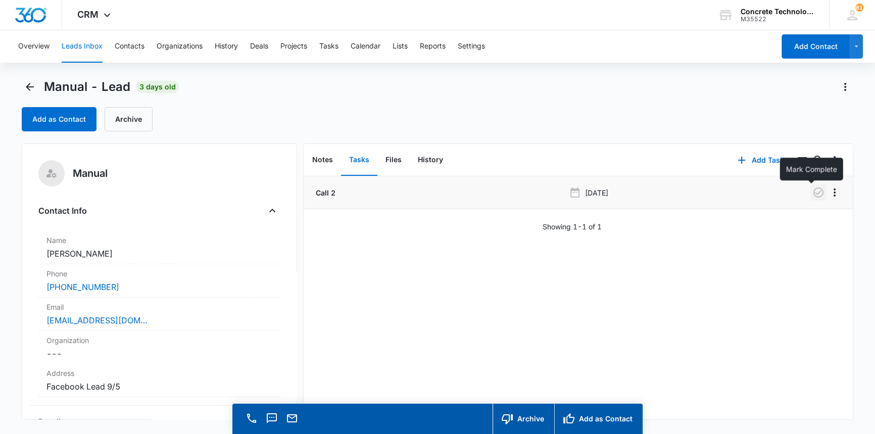
click at [813, 192] on icon "button" at bounding box center [818, 192] width 10 height 10
click at [758, 158] on button "Add Task" at bounding box center [760, 160] width 67 height 24
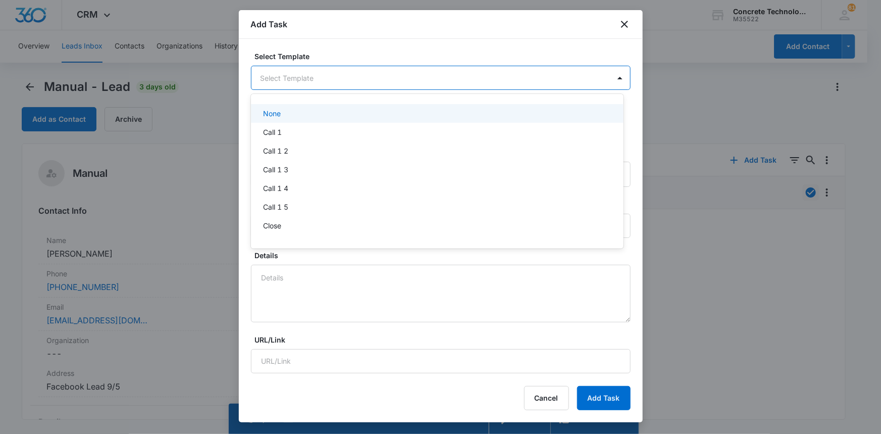
click at [277, 81] on body "CRM Apps Reputation Websites Forms CRM Email Social Content Ads Intelligence Fi…" at bounding box center [440, 217] width 881 height 434
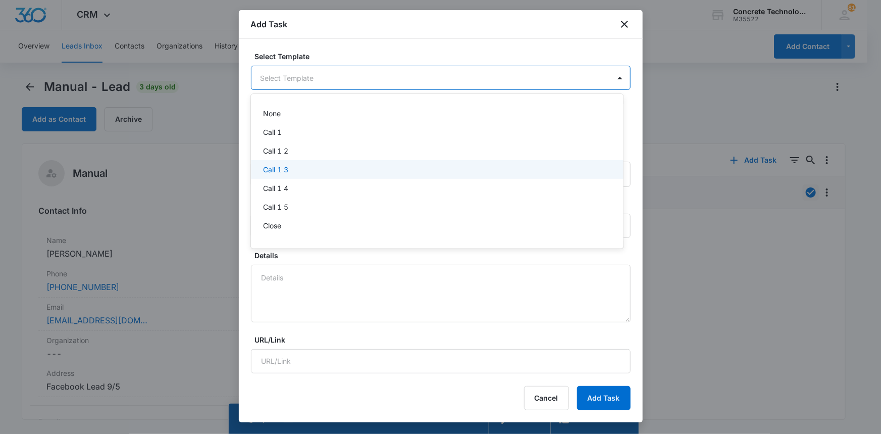
click at [274, 170] on p "Call 1 3" at bounding box center [275, 169] width 25 height 11
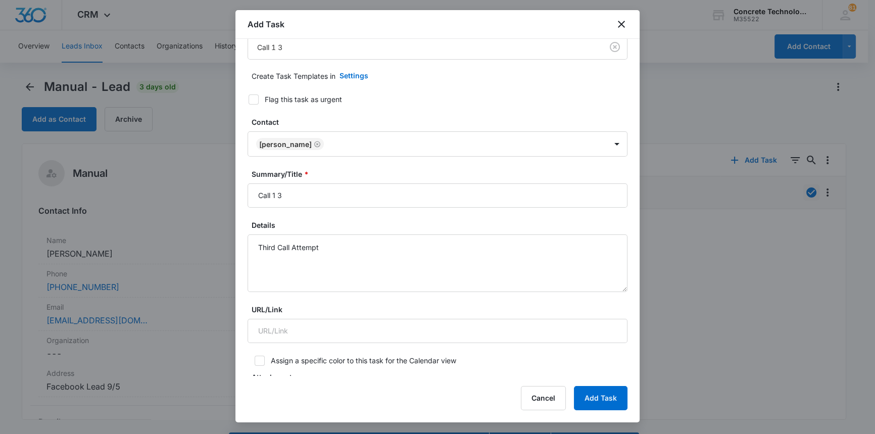
scroll to position [91, 0]
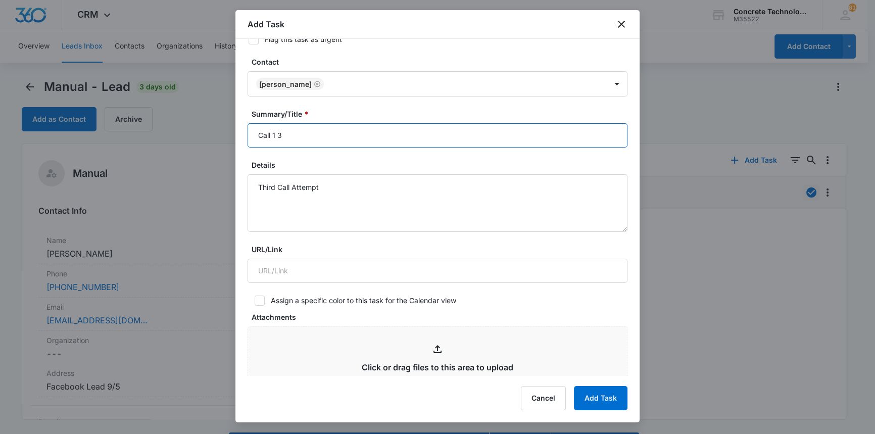
click at [277, 134] on input "Call 1 3" at bounding box center [437, 135] width 380 height 24
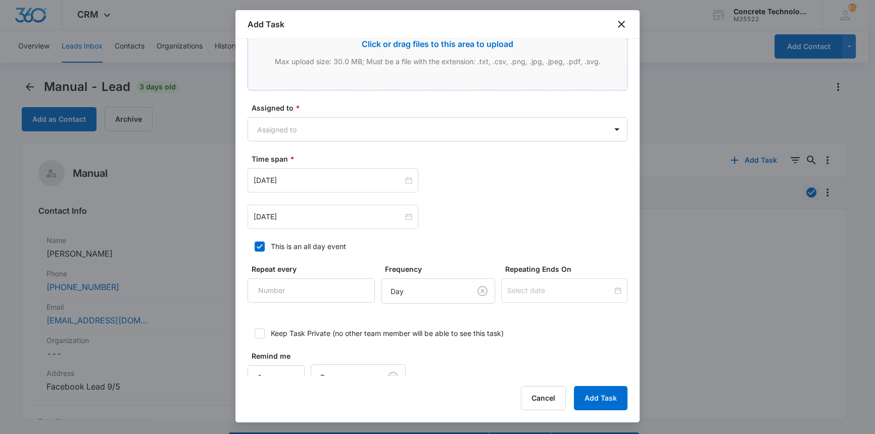
scroll to position [439, 0]
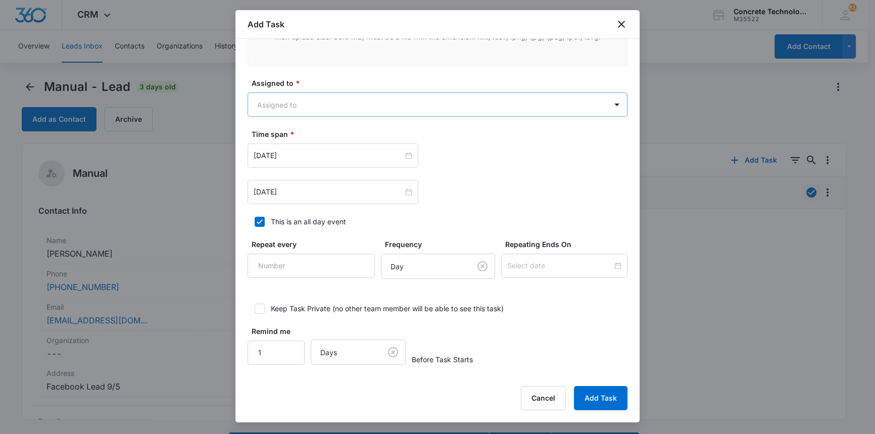
type input "Call 3"
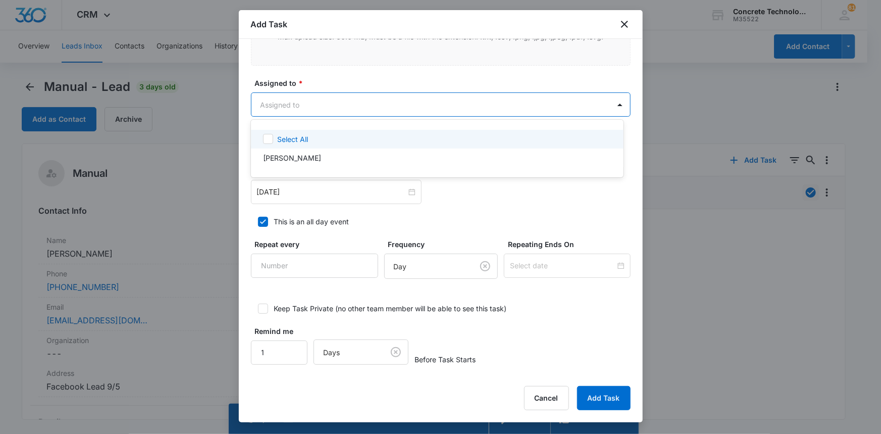
click at [281, 104] on body "CRM Apps Reputation Websites Forms CRM Email Social Content Ads Intelligence Fi…" at bounding box center [440, 217] width 881 height 434
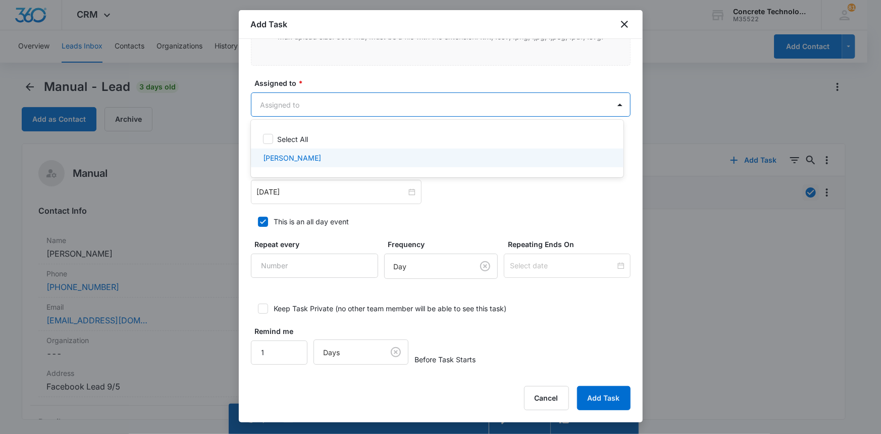
click at [284, 155] on p "[PERSON_NAME]" at bounding box center [292, 158] width 58 height 11
checkbox input "true"
click at [271, 192] on div at bounding box center [440, 217] width 881 height 434
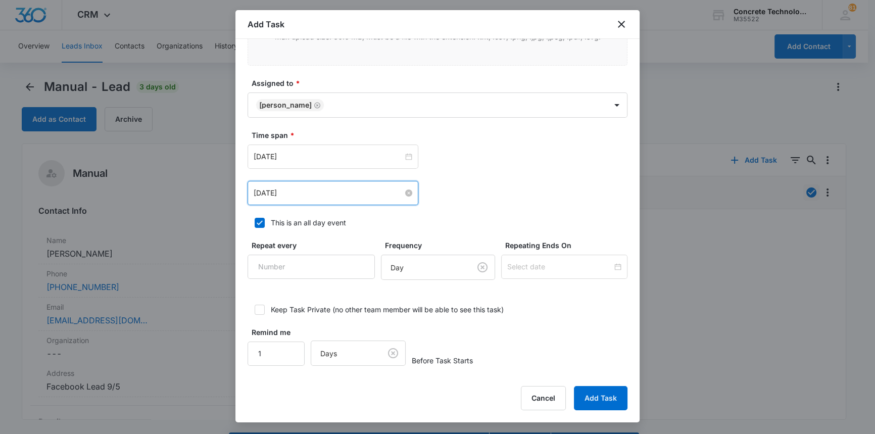
click at [271, 192] on input "[DATE]" at bounding box center [329, 192] width 150 height 11
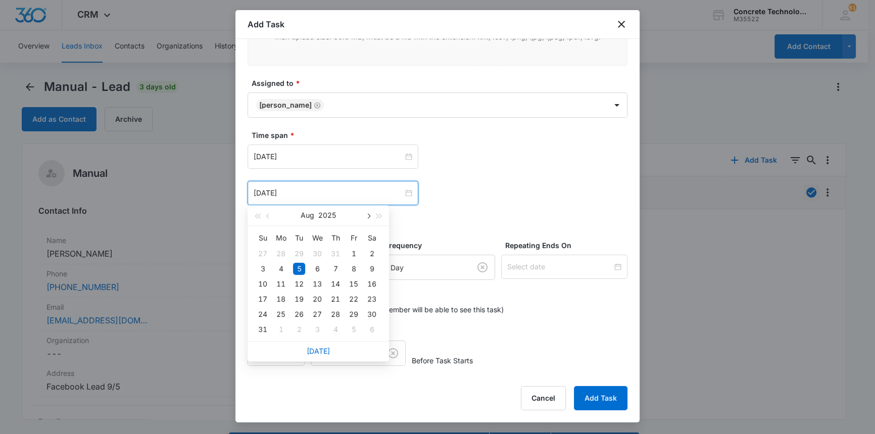
click at [367, 216] on span "button" at bounding box center [367, 216] width 5 height 5
type input "[DATE]"
click at [318, 268] on div "10" at bounding box center [317, 269] width 12 height 12
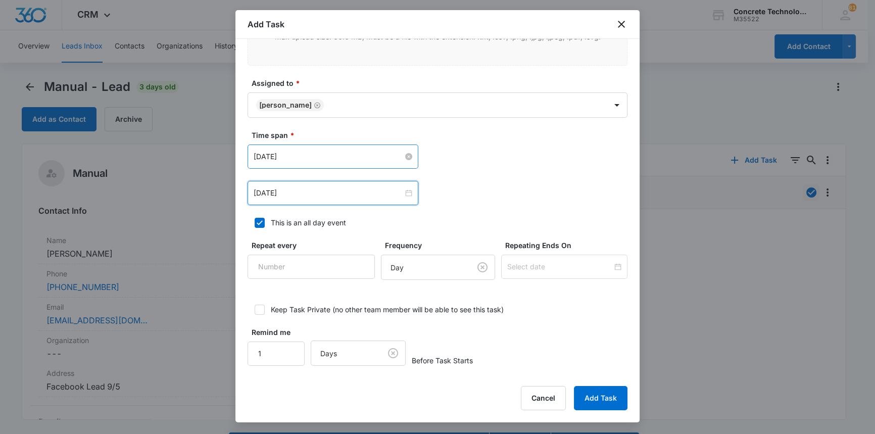
click at [306, 155] on input "[DATE]" at bounding box center [329, 156] width 150 height 11
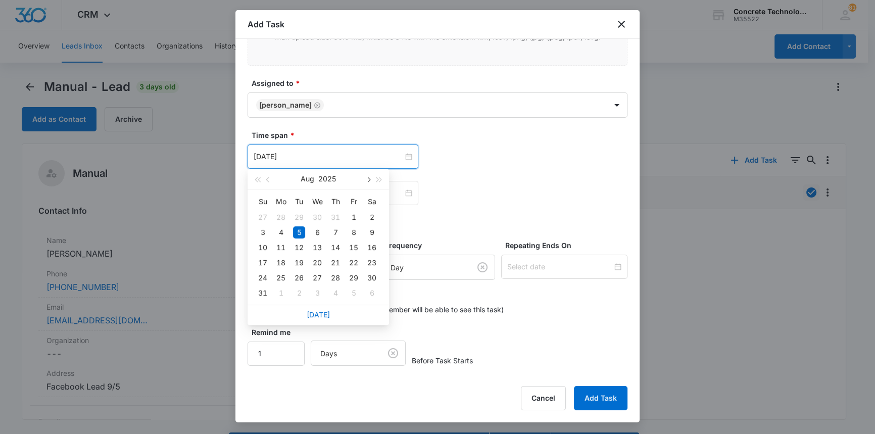
click at [367, 178] on span "button" at bounding box center [367, 179] width 5 height 5
type input "[DATE]"
click at [317, 229] on div "10" at bounding box center [317, 232] width 12 height 12
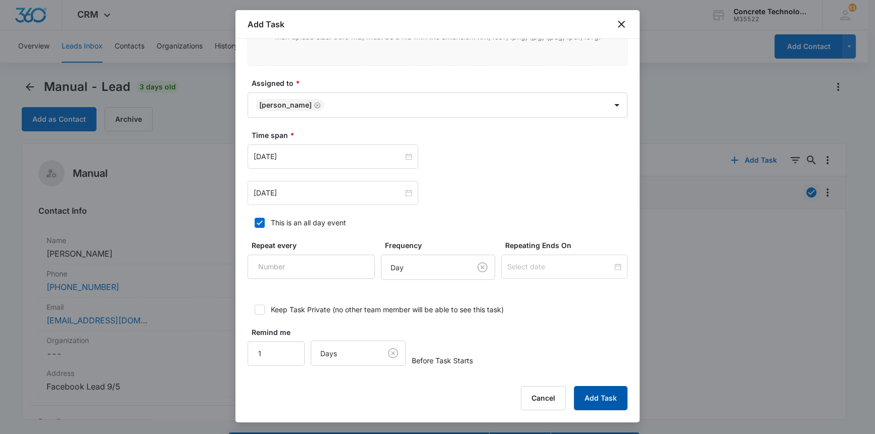
click at [598, 394] on button "Add Task" at bounding box center [601, 398] width 54 height 24
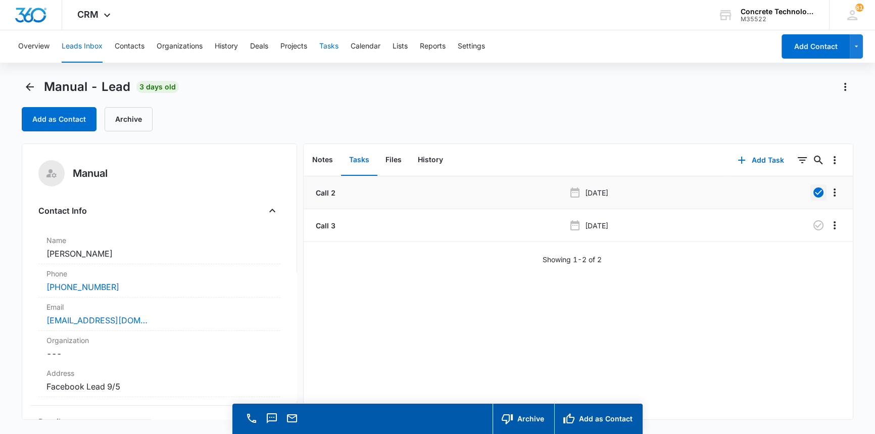
click at [324, 45] on button "Tasks" at bounding box center [328, 46] width 19 height 32
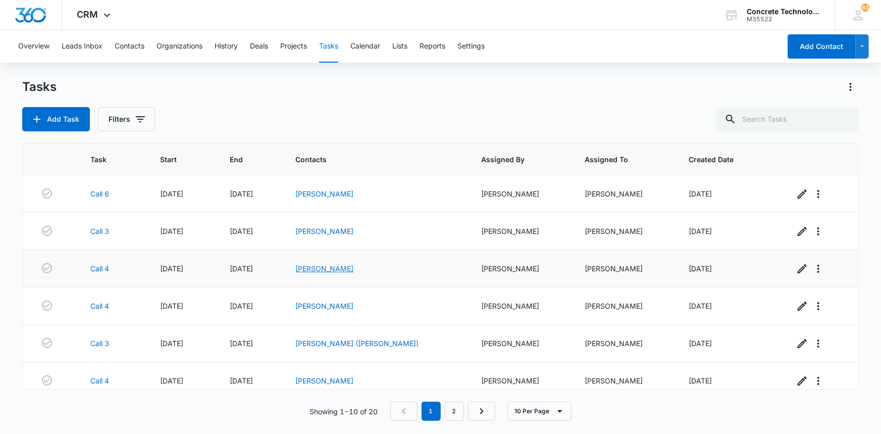
click at [329, 268] on link "[PERSON_NAME]" at bounding box center [324, 268] width 58 height 9
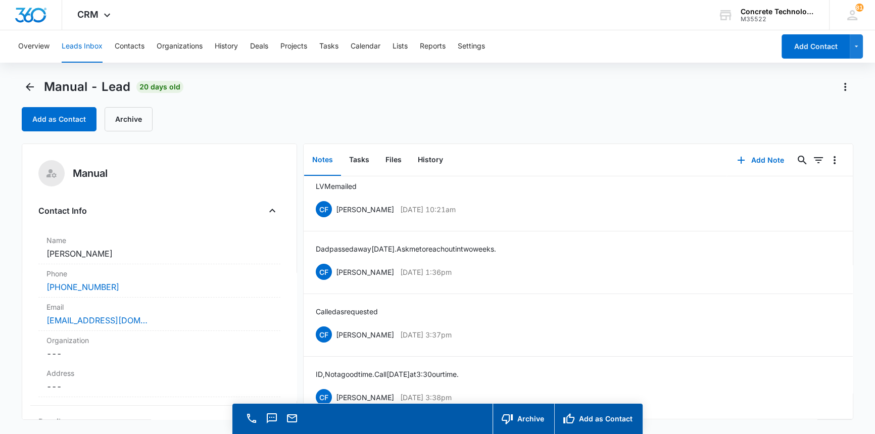
scroll to position [14, 0]
click at [332, 46] on button "Tasks" at bounding box center [328, 46] width 19 height 32
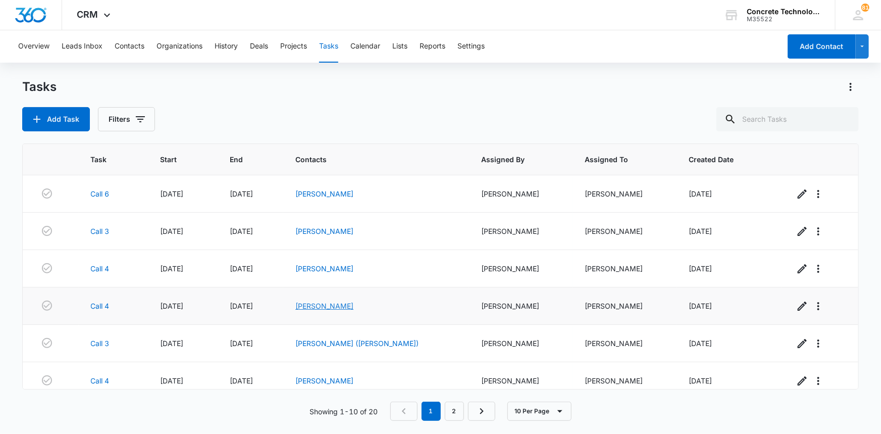
click at [332, 306] on link "[PERSON_NAME]" at bounding box center [324, 306] width 58 height 9
